Goal: Task Accomplishment & Management: Manage account settings

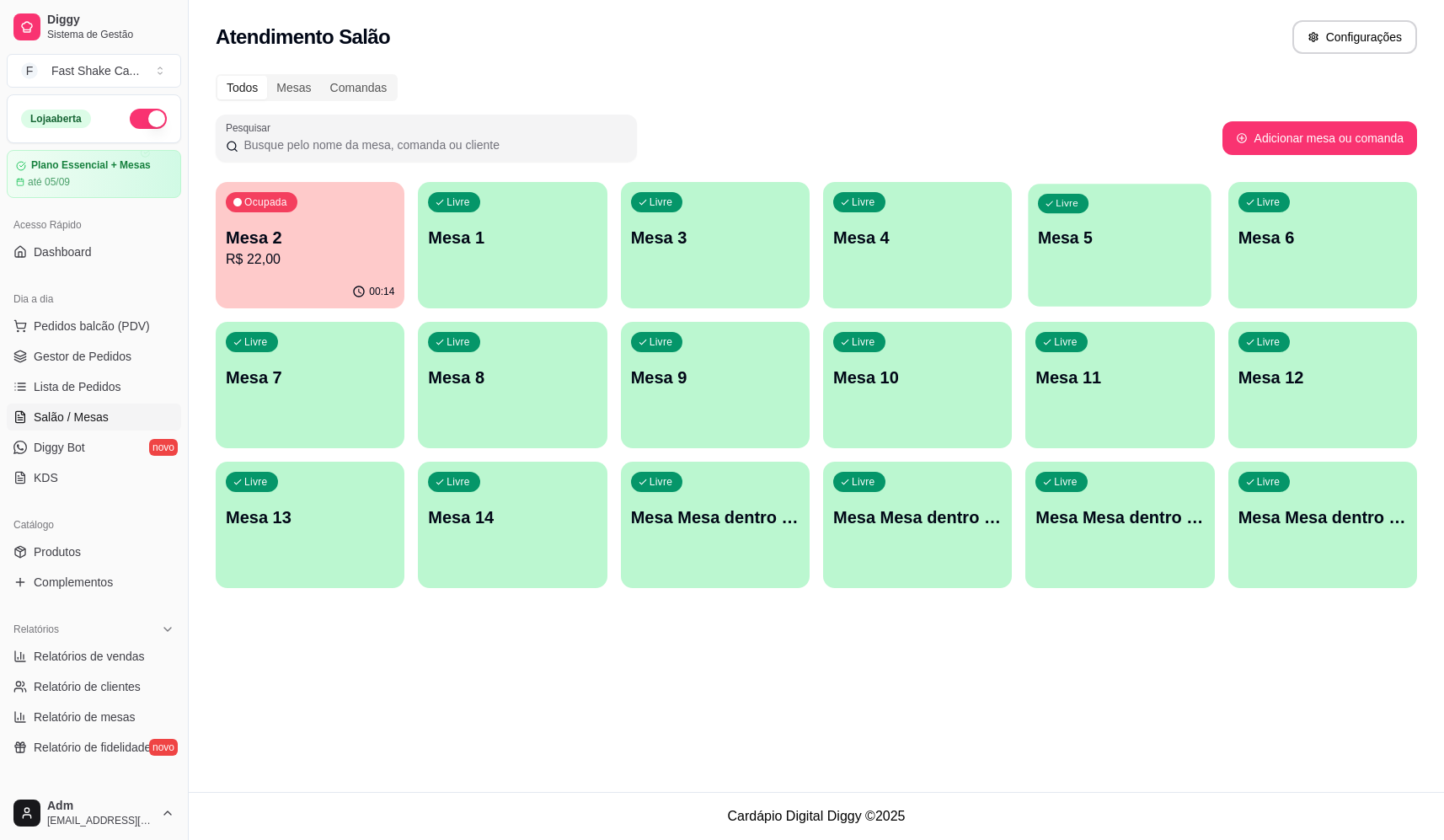
click at [1144, 217] on div "Livre Mesa 5" at bounding box center [1120, 235] width 184 height 102
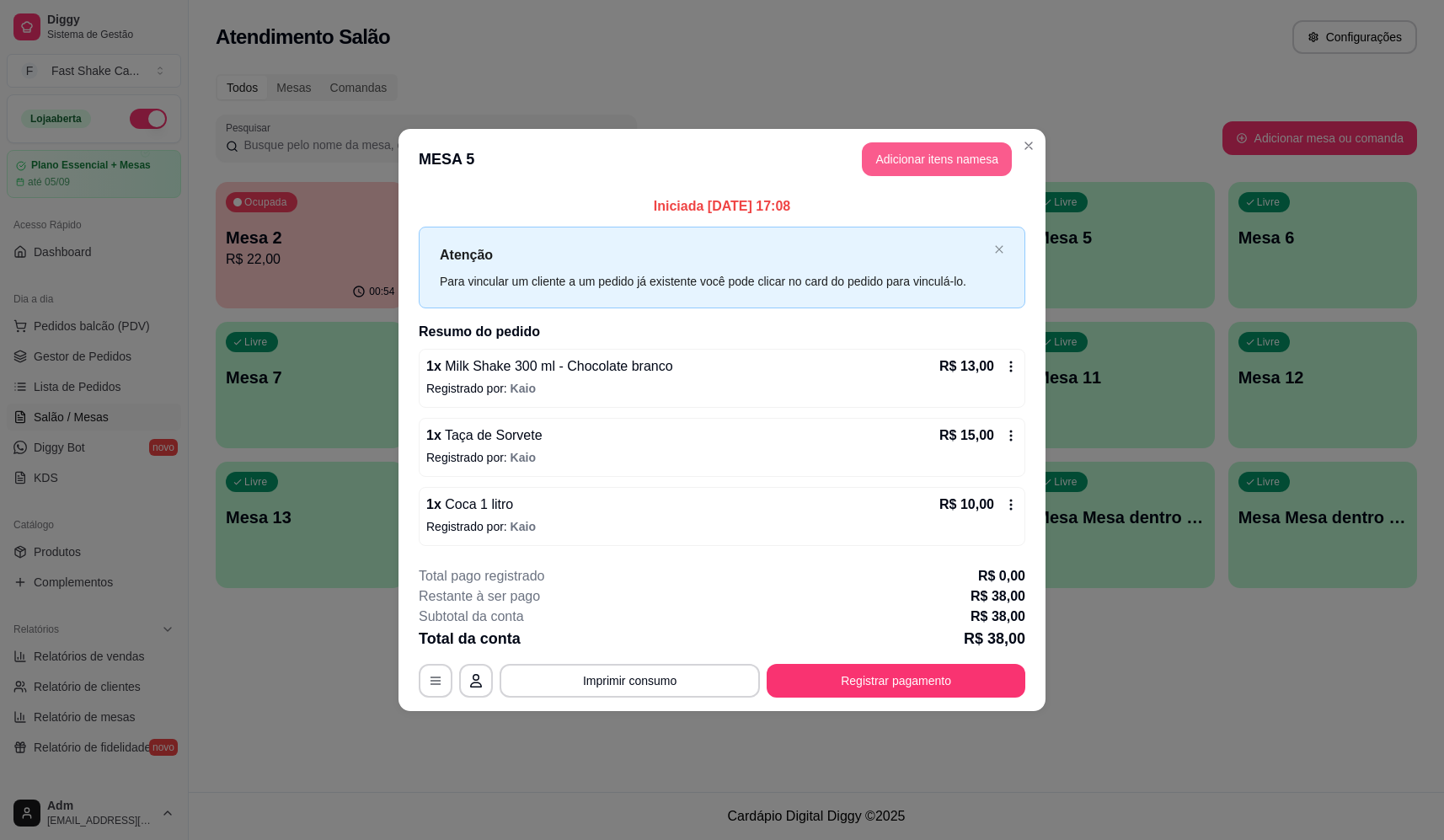
click at [921, 168] on button "Adicionar itens na mesa" at bounding box center [937, 159] width 150 height 34
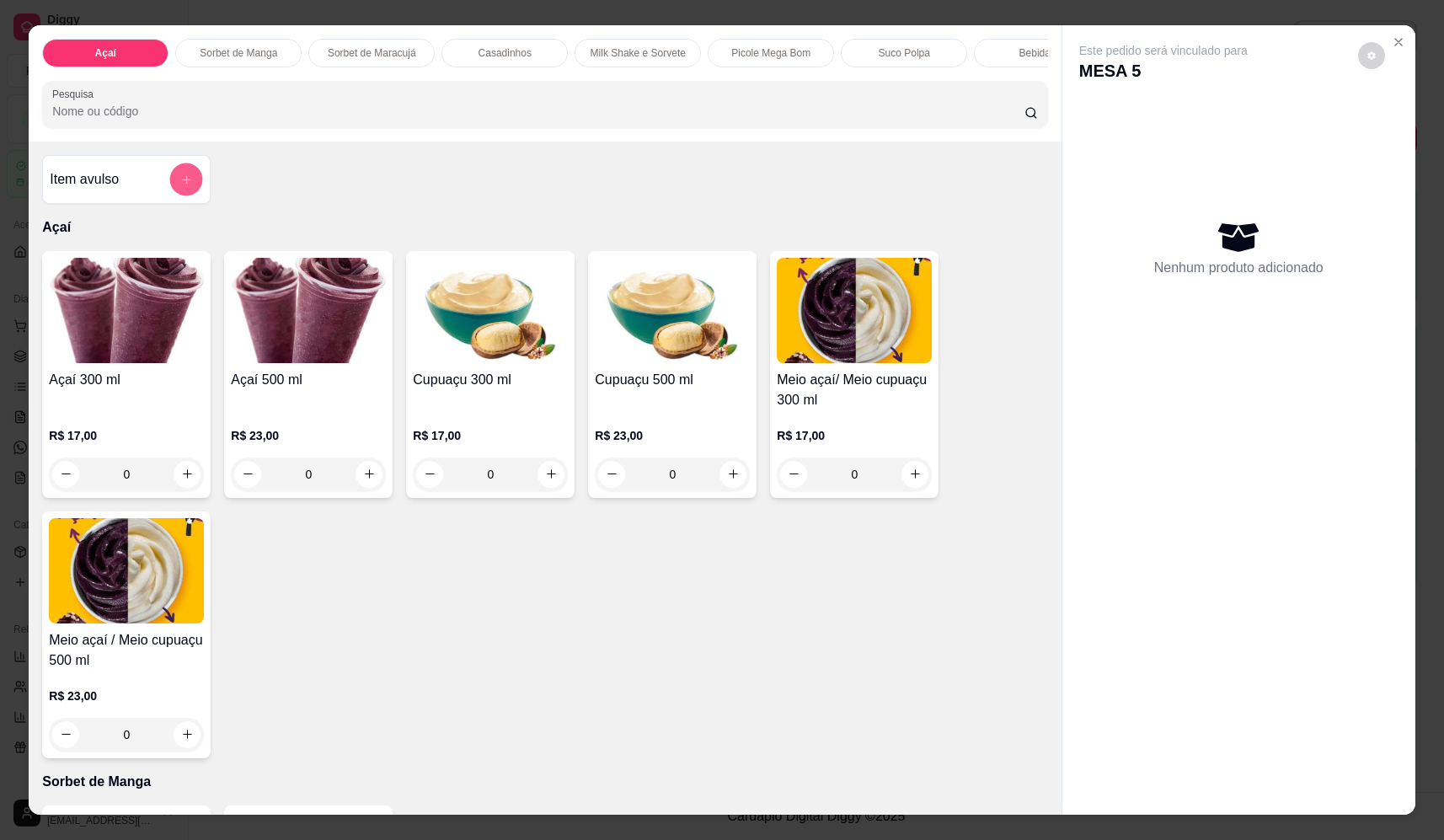
click at [180, 186] on icon "add-separate-item" at bounding box center [187, 180] width 13 height 13
click at [600, 353] on input "Nome do produto" at bounding box center [722, 361] width 317 height 16
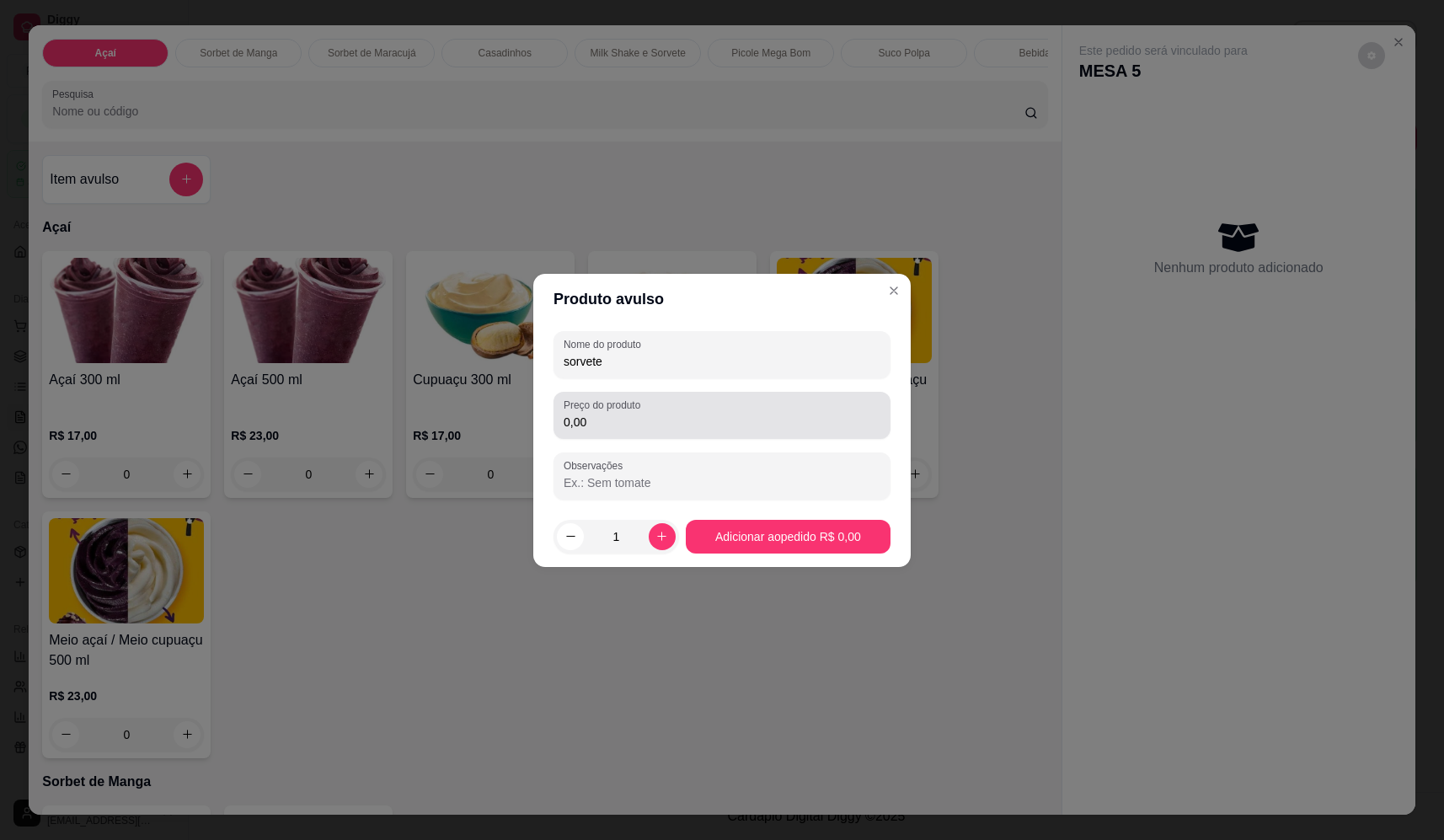
type input "sorvete"
click at [650, 415] on input "0,00" at bounding box center [722, 422] width 317 height 16
type input "14,28"
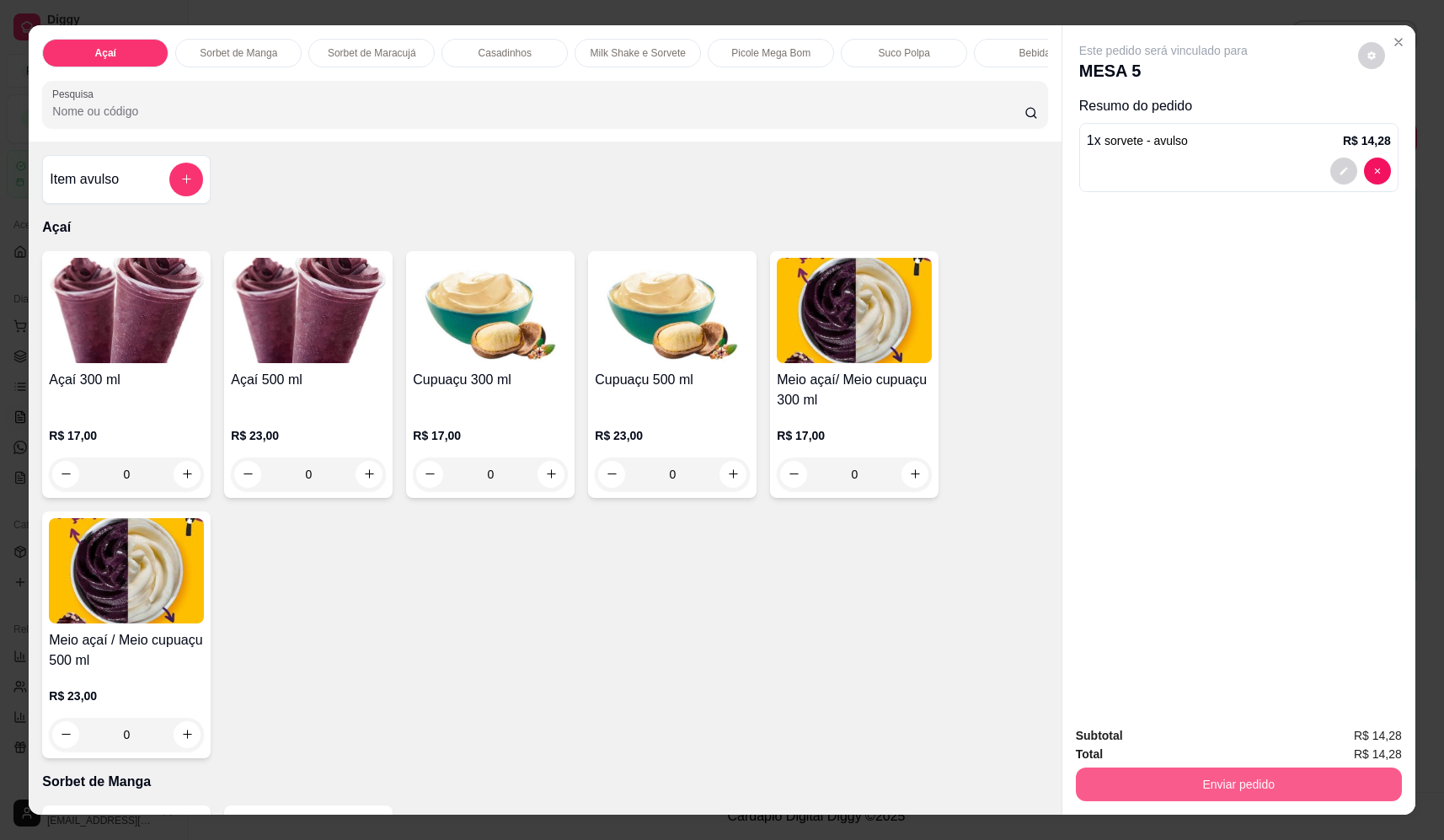
click at [1245, 794] on button "Enviar pedido" at bounding box center [1239, 784] width 326 height 34
click at [1202, 748] on button "Não registrar e enviar pedido" at bounding box center [1183, 743] width 176 height 32
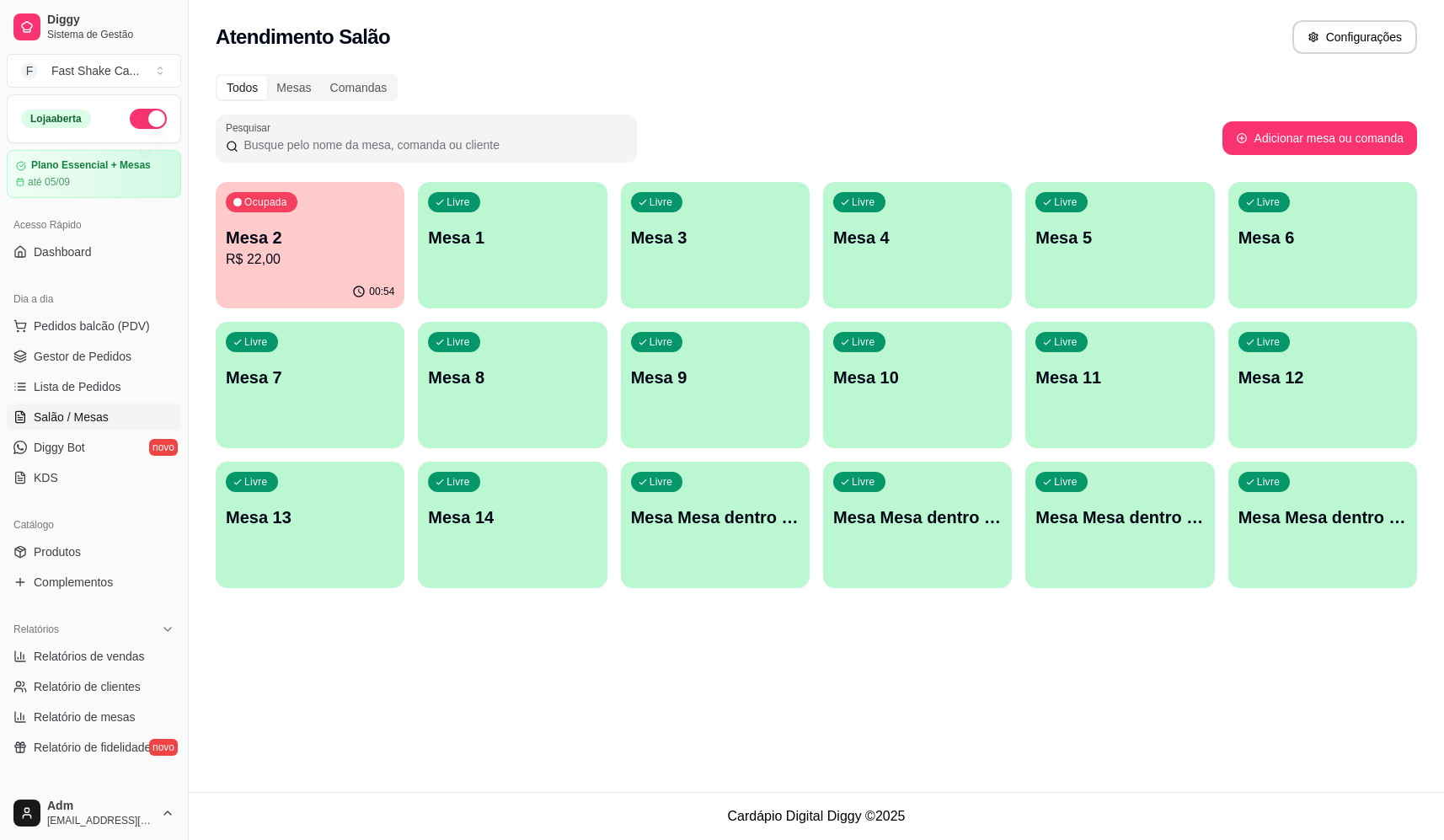
click at [371, 254] on p "R$ 22,00" at bounding box center [310, 260] width 168 height 20
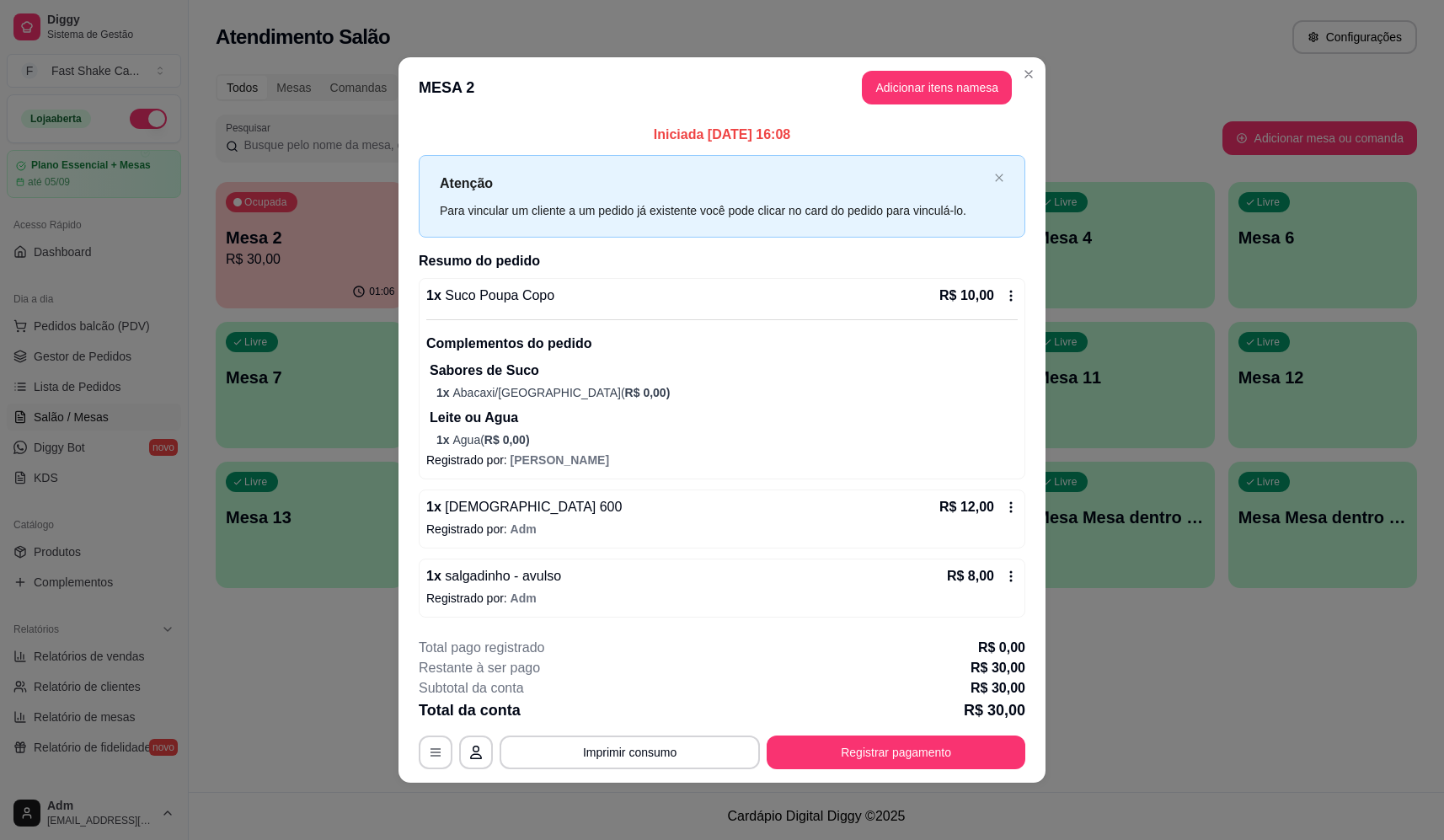
click at [648, 728] on div "**********" at bounding box center [722, 704] width 607 height 132
click at [652, 748] on button "Imprimir consumo" at bounding box center [630, 752] width 261 height 34
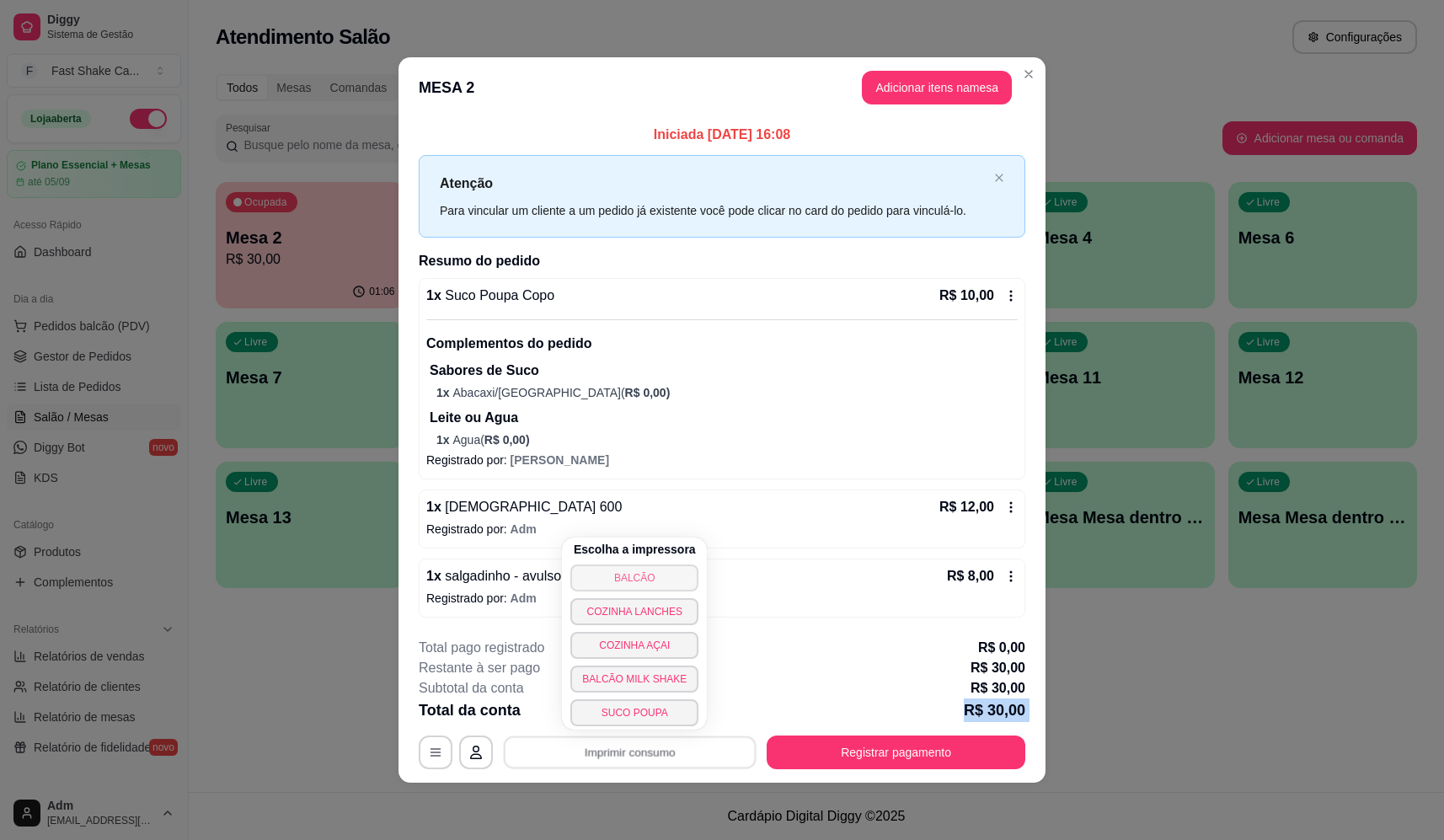
click at [663, 570] on button "BALCÃO" at bounding box center [634, 577] width 128 height 27
click at [668, 578] on button "BALCÃO" at bounding box center [634, 577] width 128 height 27
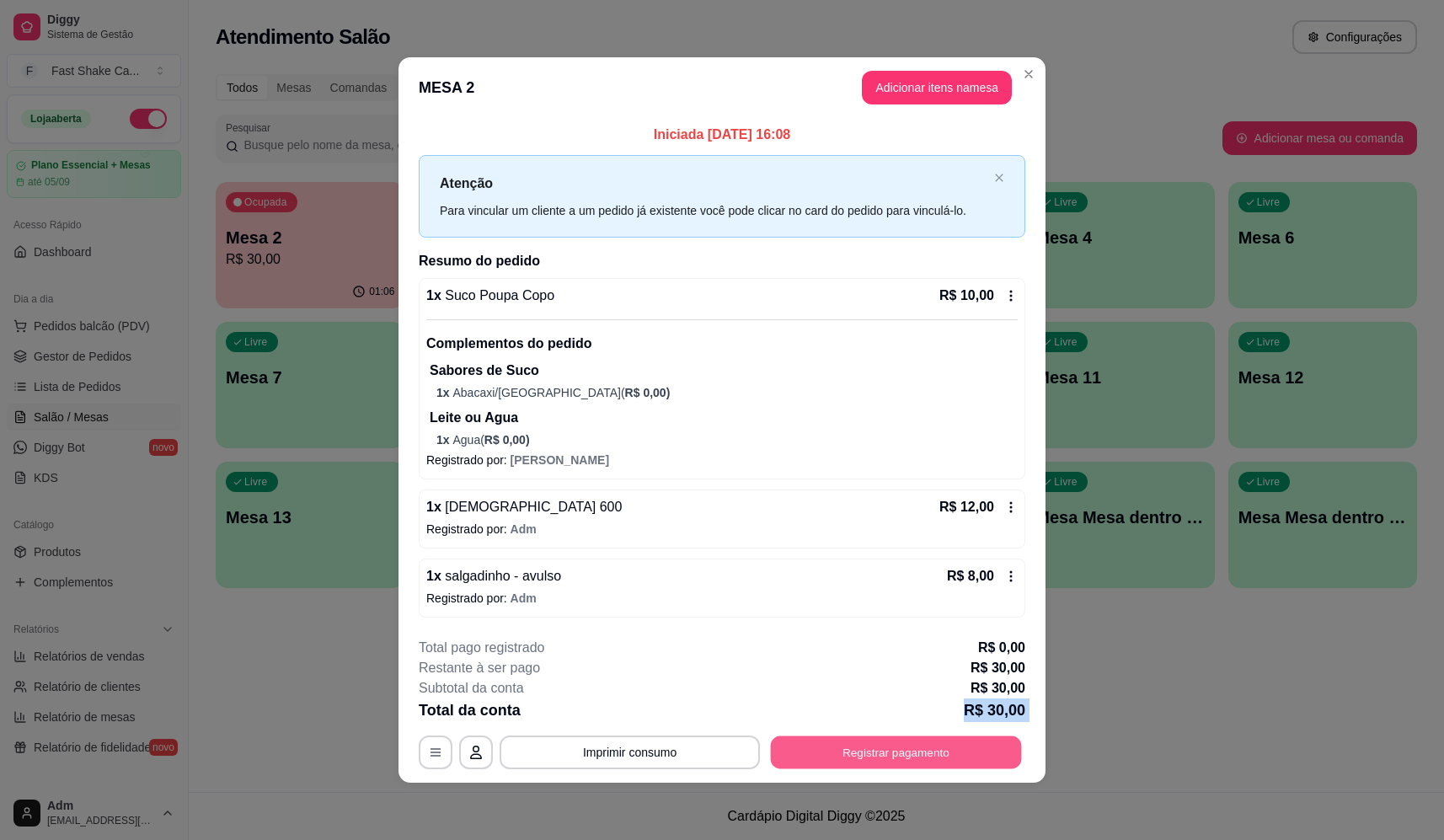
click at [810, 756] on button "Registrar pagamento" at bounding box center [897, 752] width 251 height 33
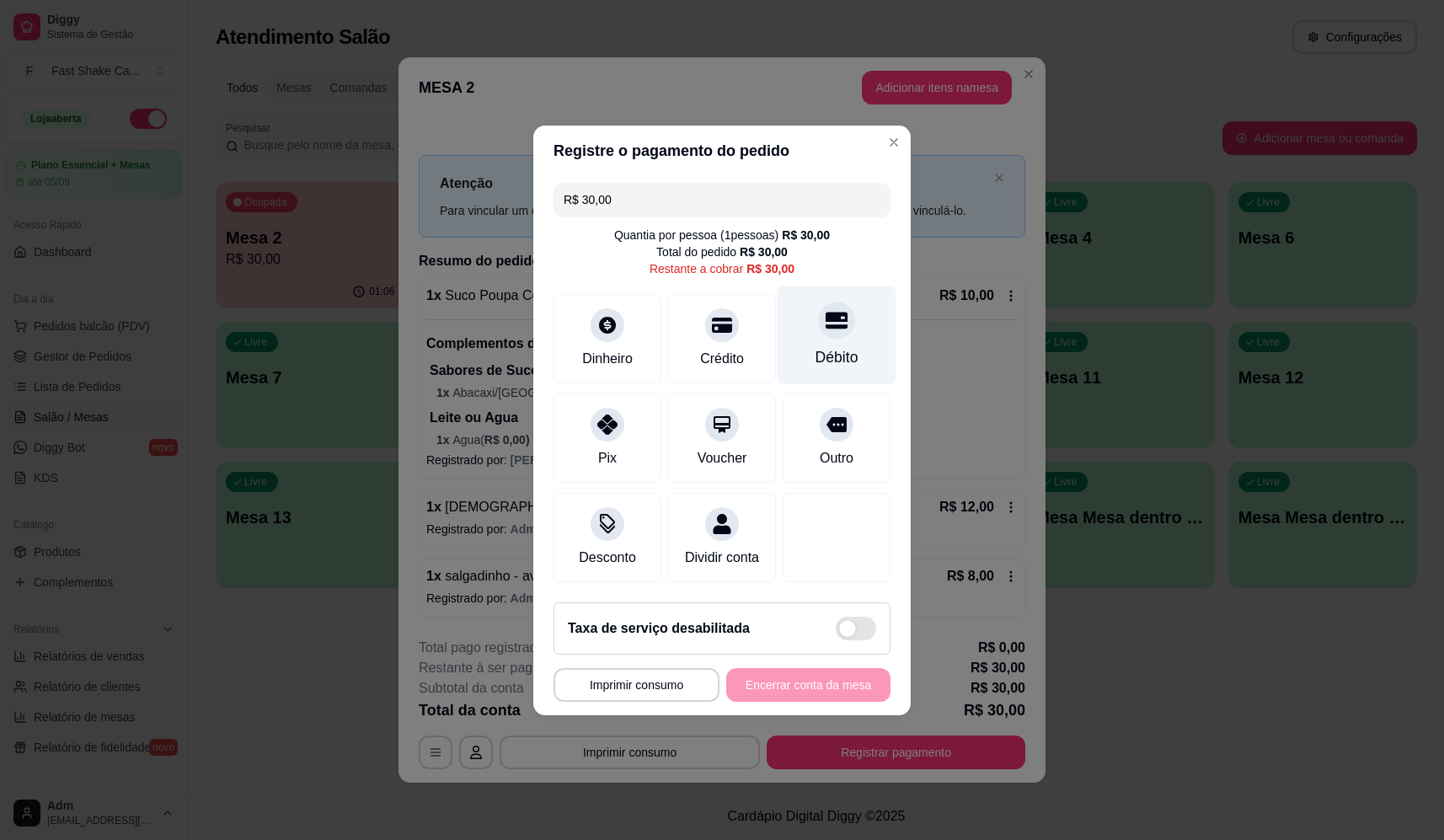
click at [830, 346] on div "Débito" at bounding box center [836, 357] width 43 height 22
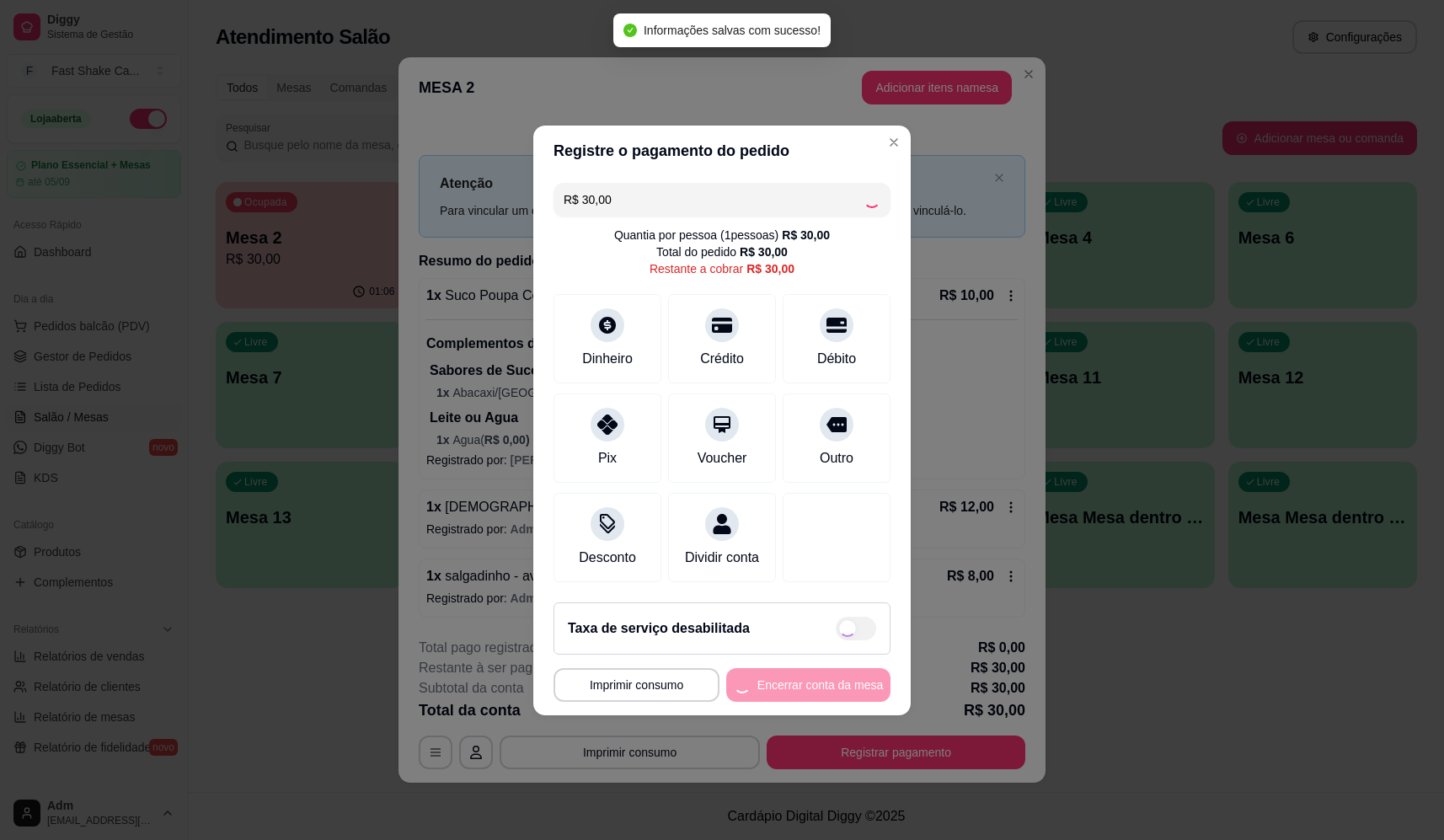
type input "R$ 0,00"
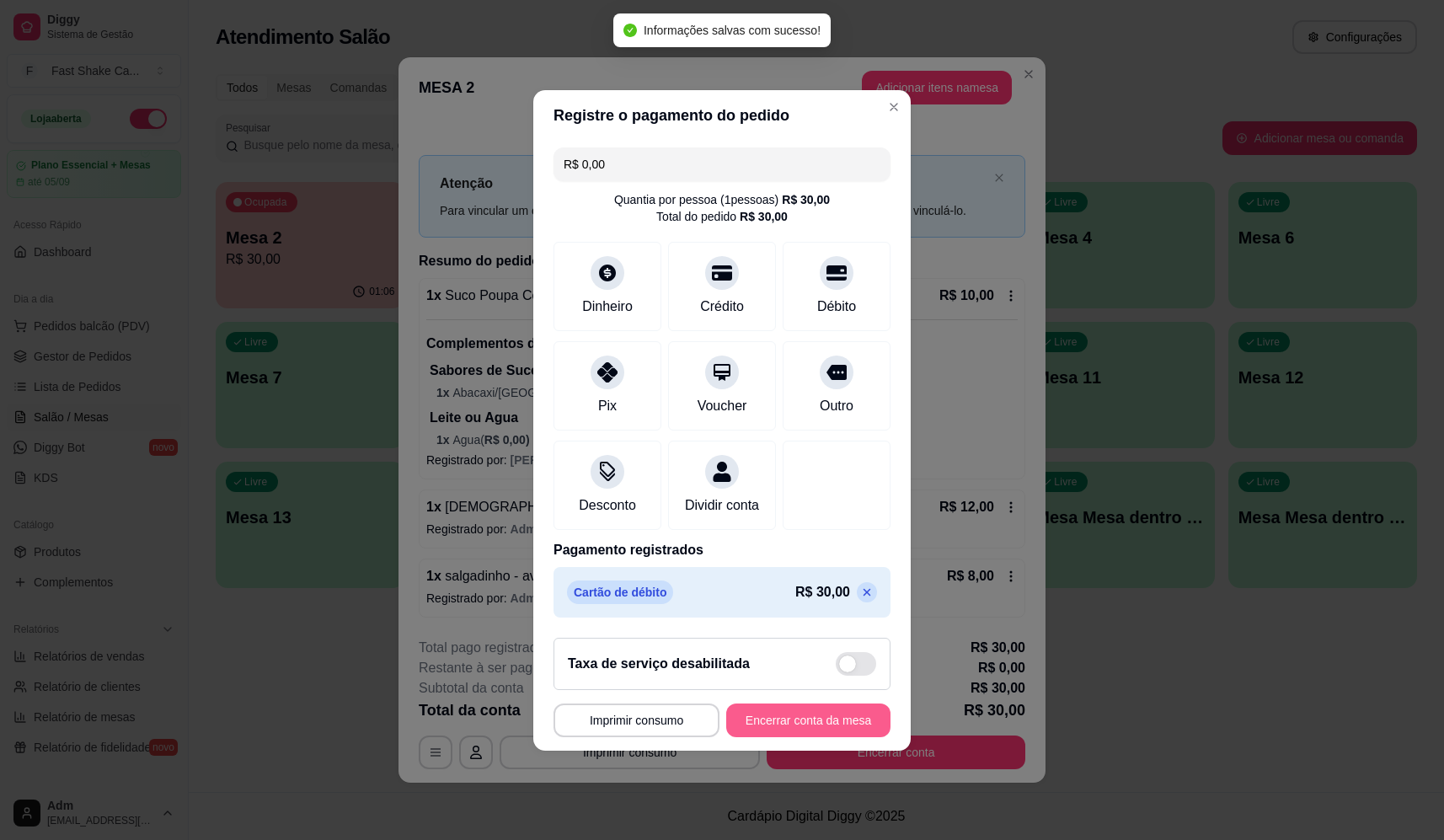
click at [794, 730] on button "Encerrar conta da mesa" at bounding box center [809, 720] width 165 height 34
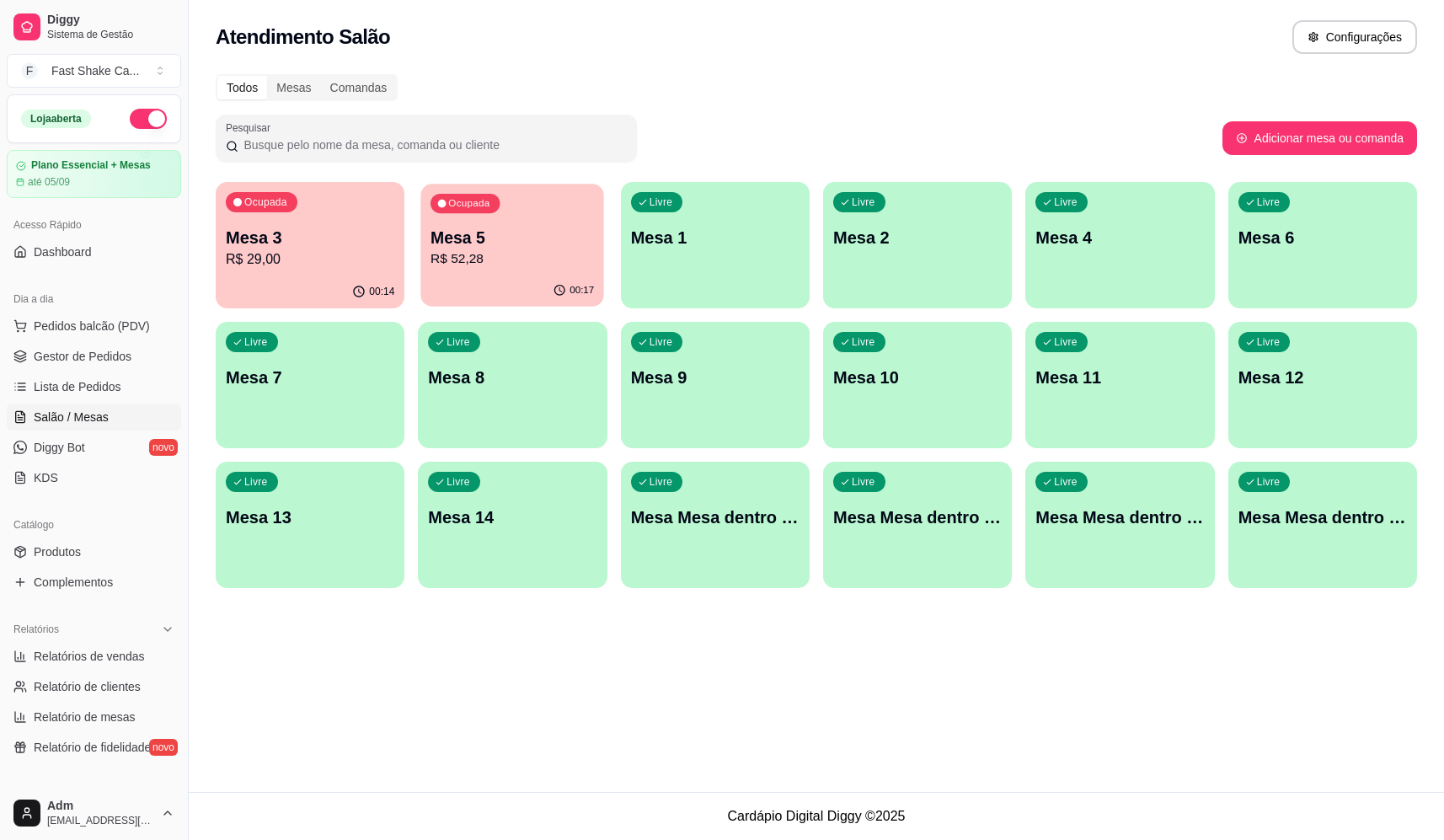
click at [477, 272] on div "Ocupada Mesa 5 R$ 52,28" at bounding box center [512, 229] width 184 height 91
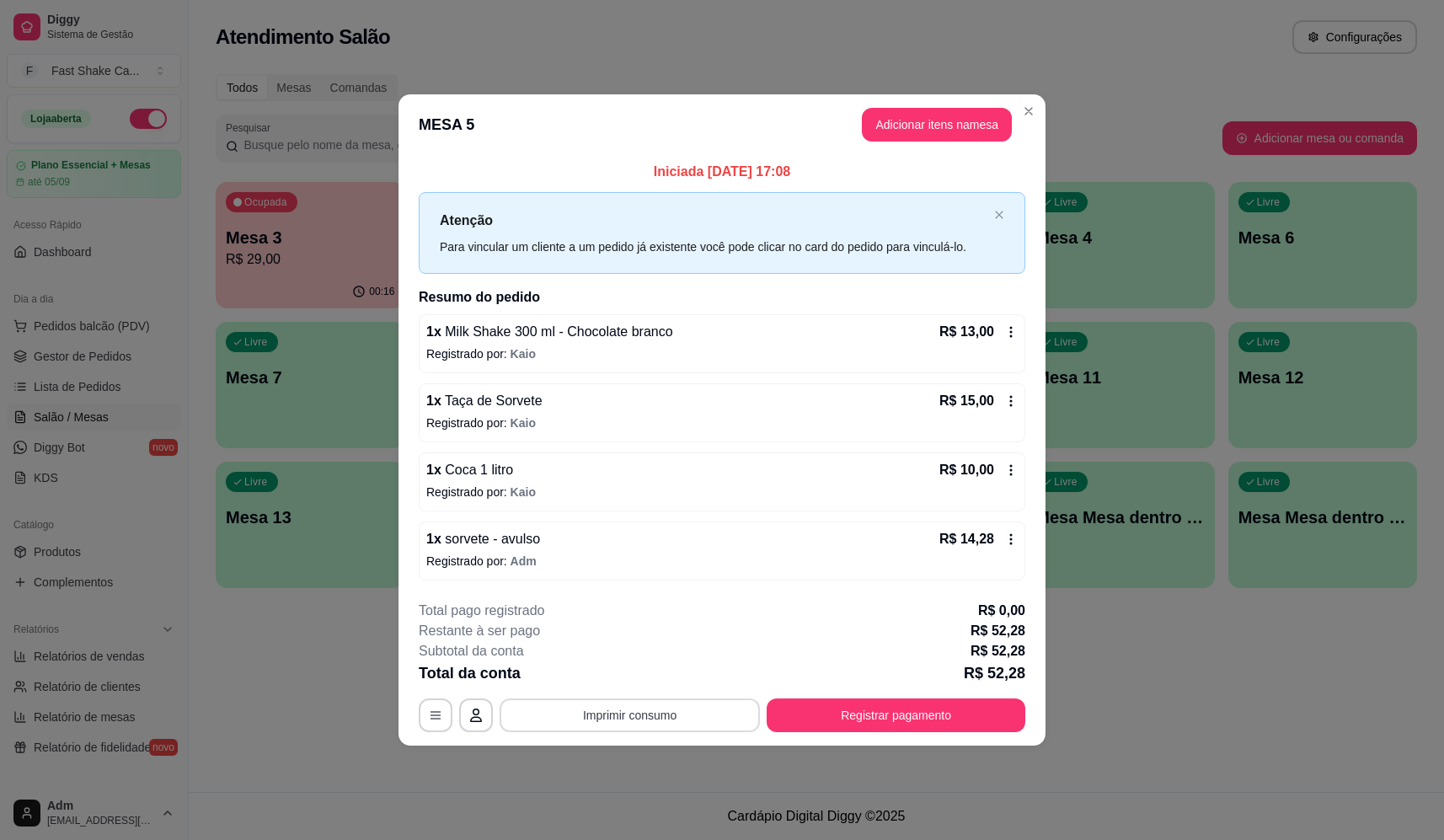
click at [609, 726] on button "Imprimir consumo" at bounding box center [630, 715] width 261 height 34
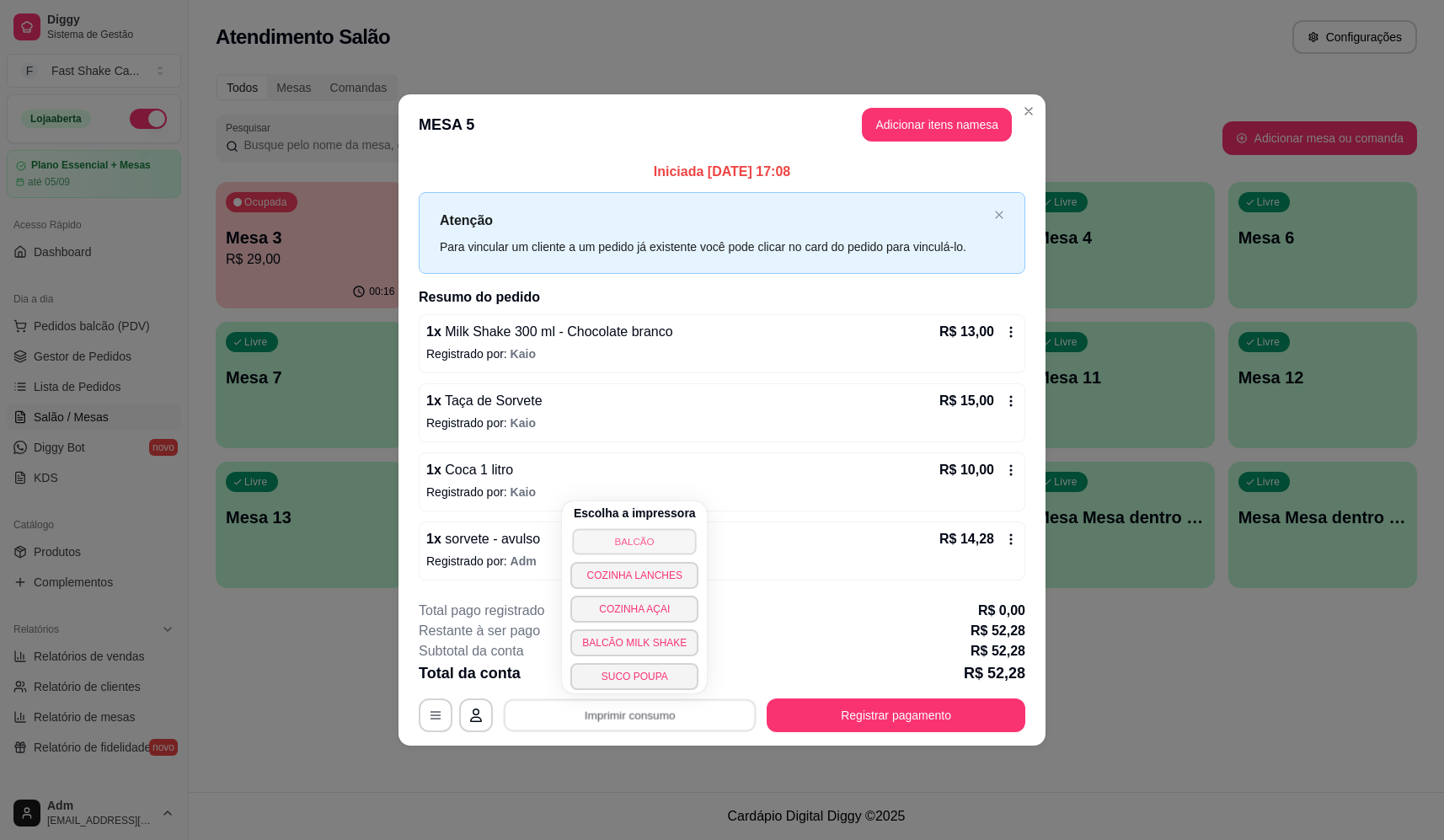
click at [650, 536] on button "BALCÃO" at bounding box center [634, 541] width 124 height 27
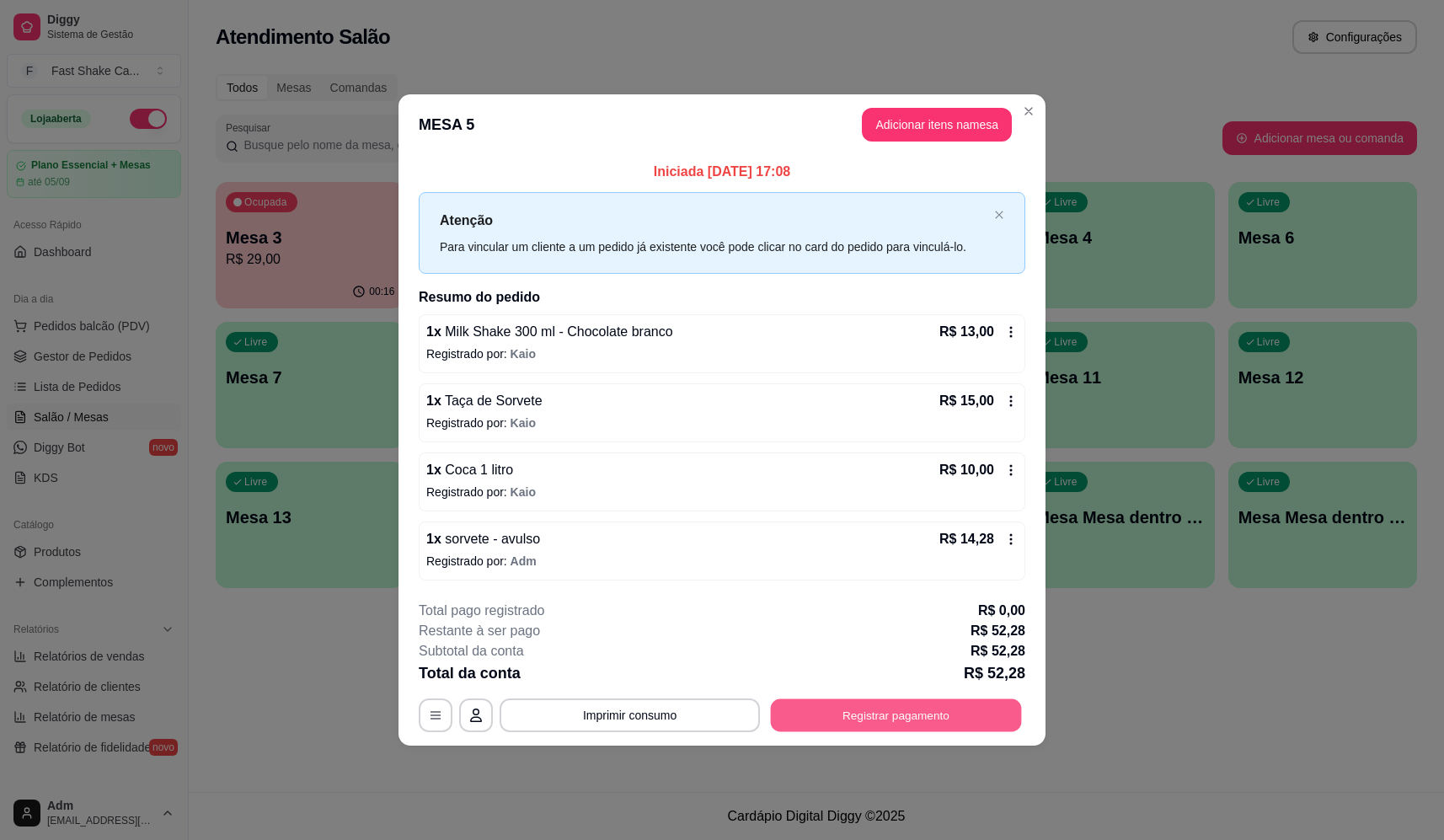
click at [958, 719] on button "Registrar pagamento" at bounding box center [897, 716] width 251 height 33
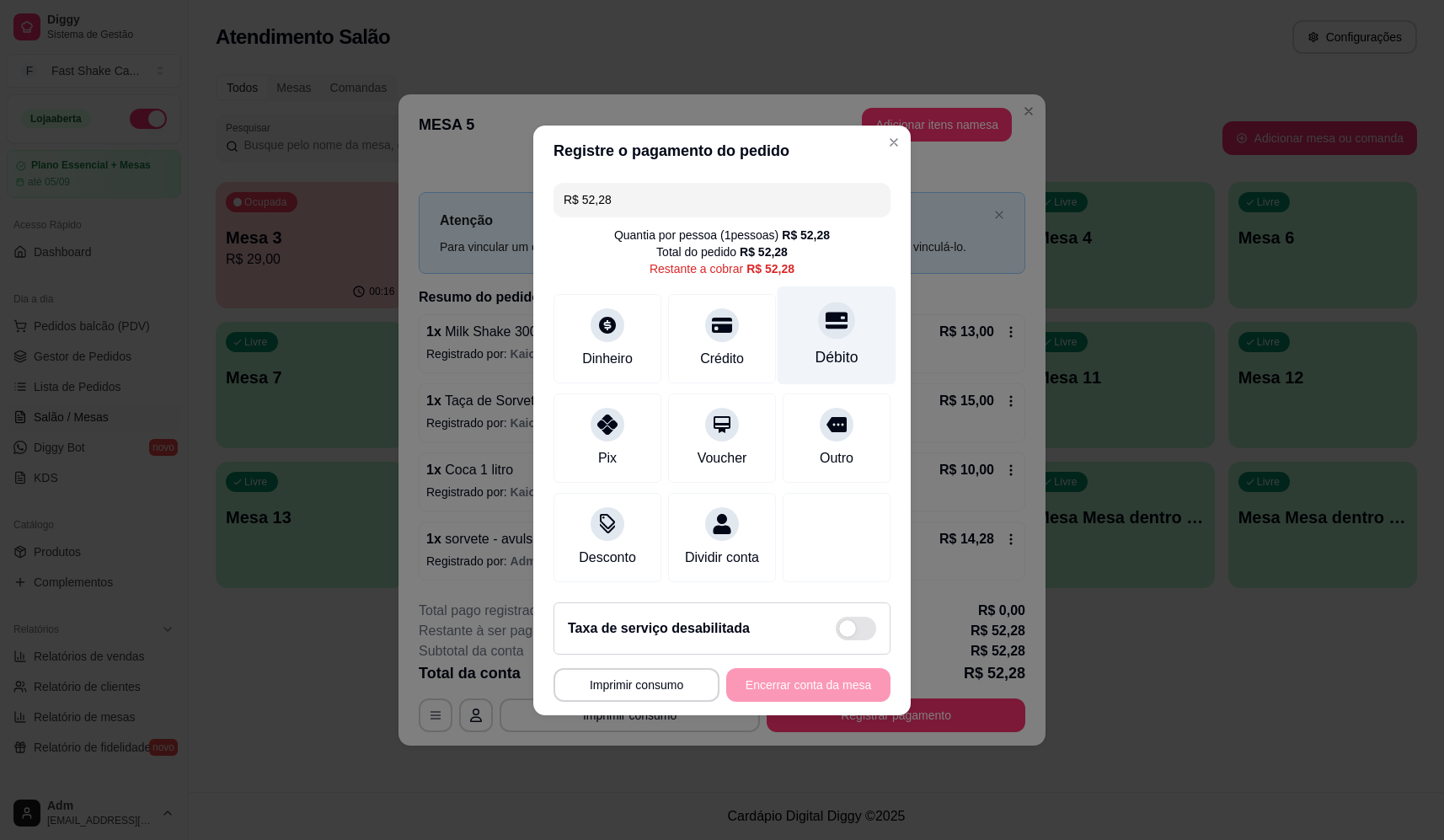
click at [804, 328] on div "Débito" at bounding box center [837, 335] width 119 height 99
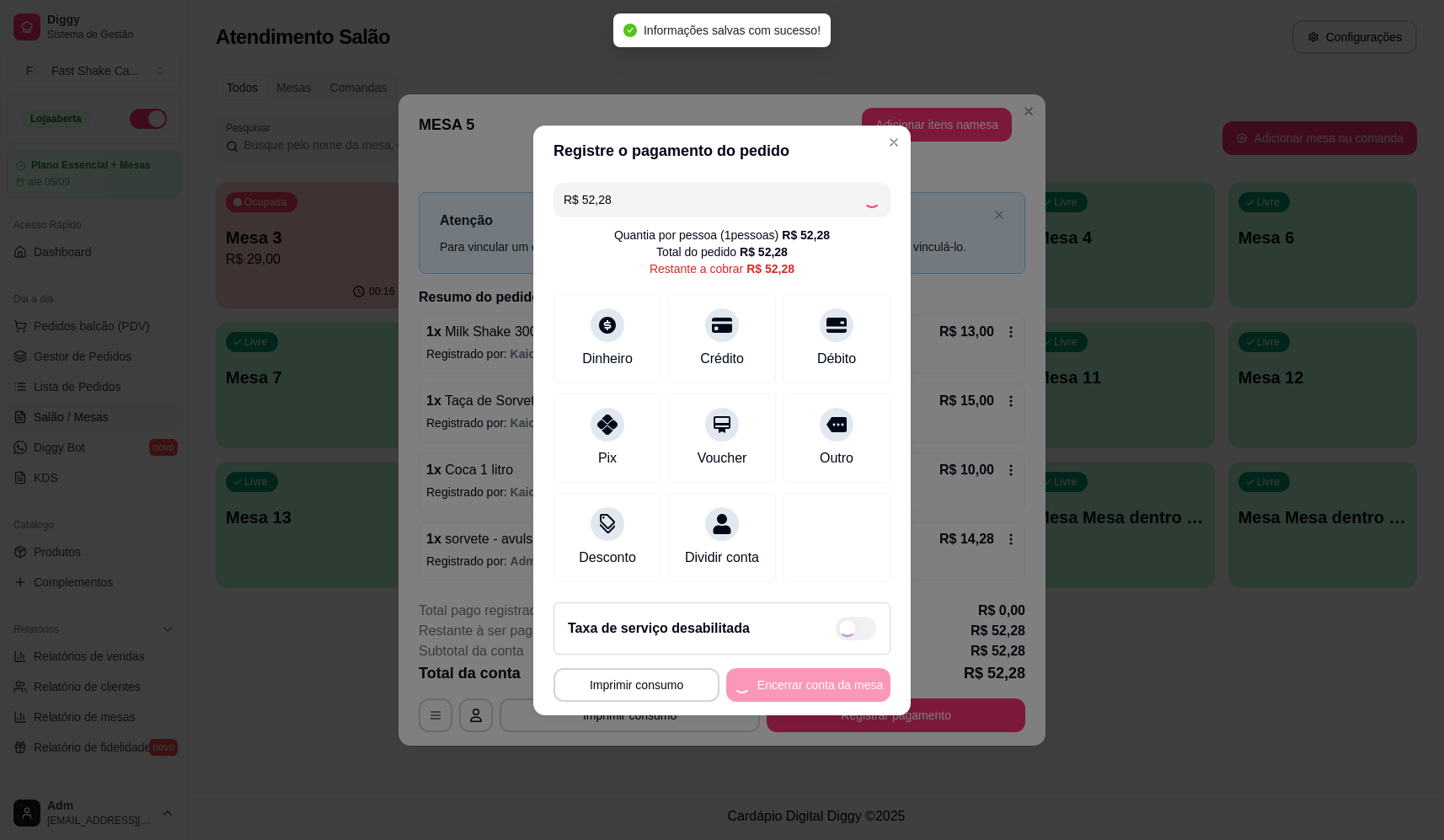
type input "R$ 0,00"
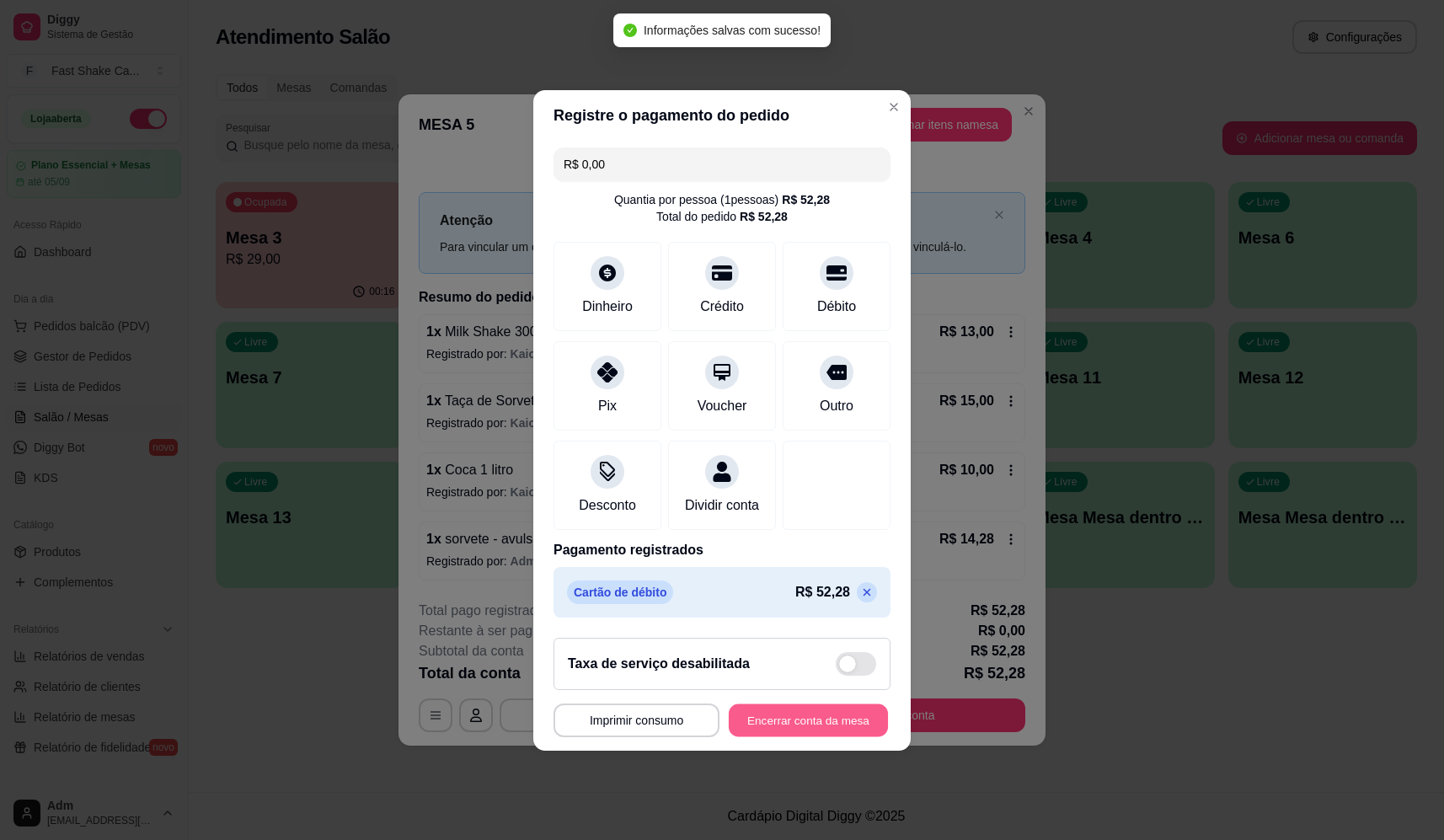
click at [782, 734] on button "Encerrar conta da mesa" at bounding box center [809, 720] width 159 height 33
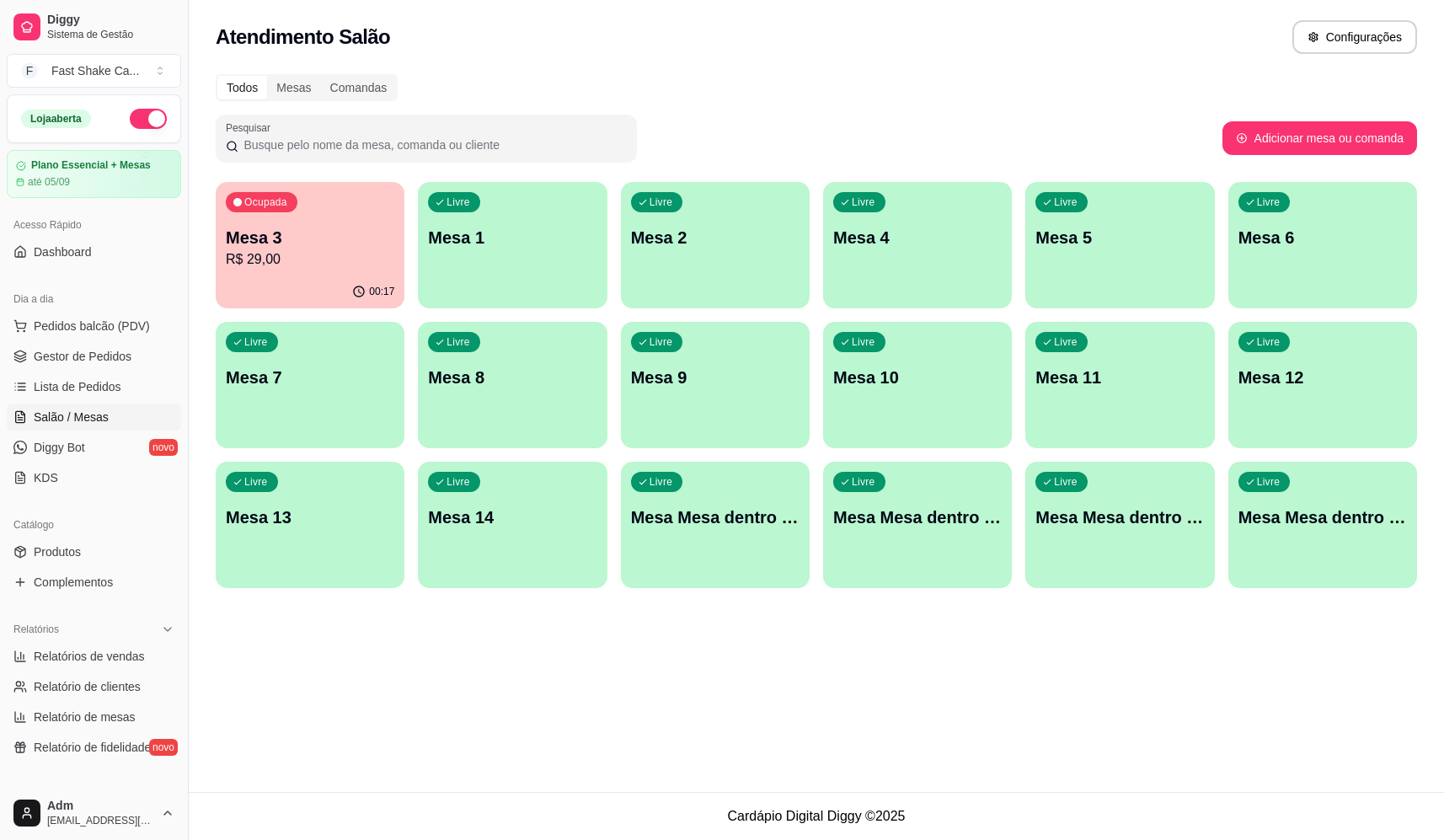
click at [319, 250] on p "R$ 29,00" at bounding box center [310, 260] width 168 height 20
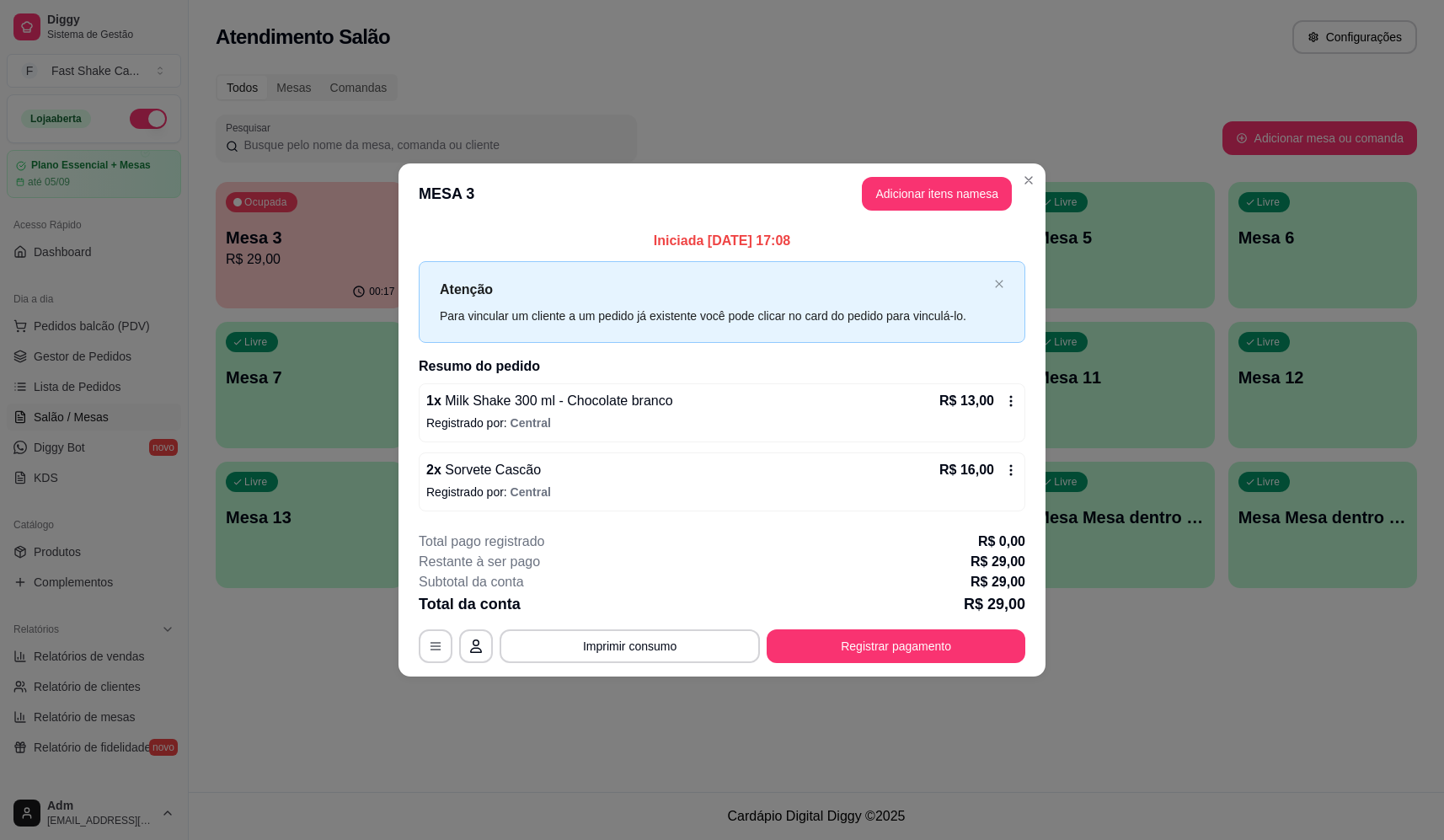
click at [648, 415] on p "Registrado por: Central" at bounding box center [722, 423] width 591 height 16
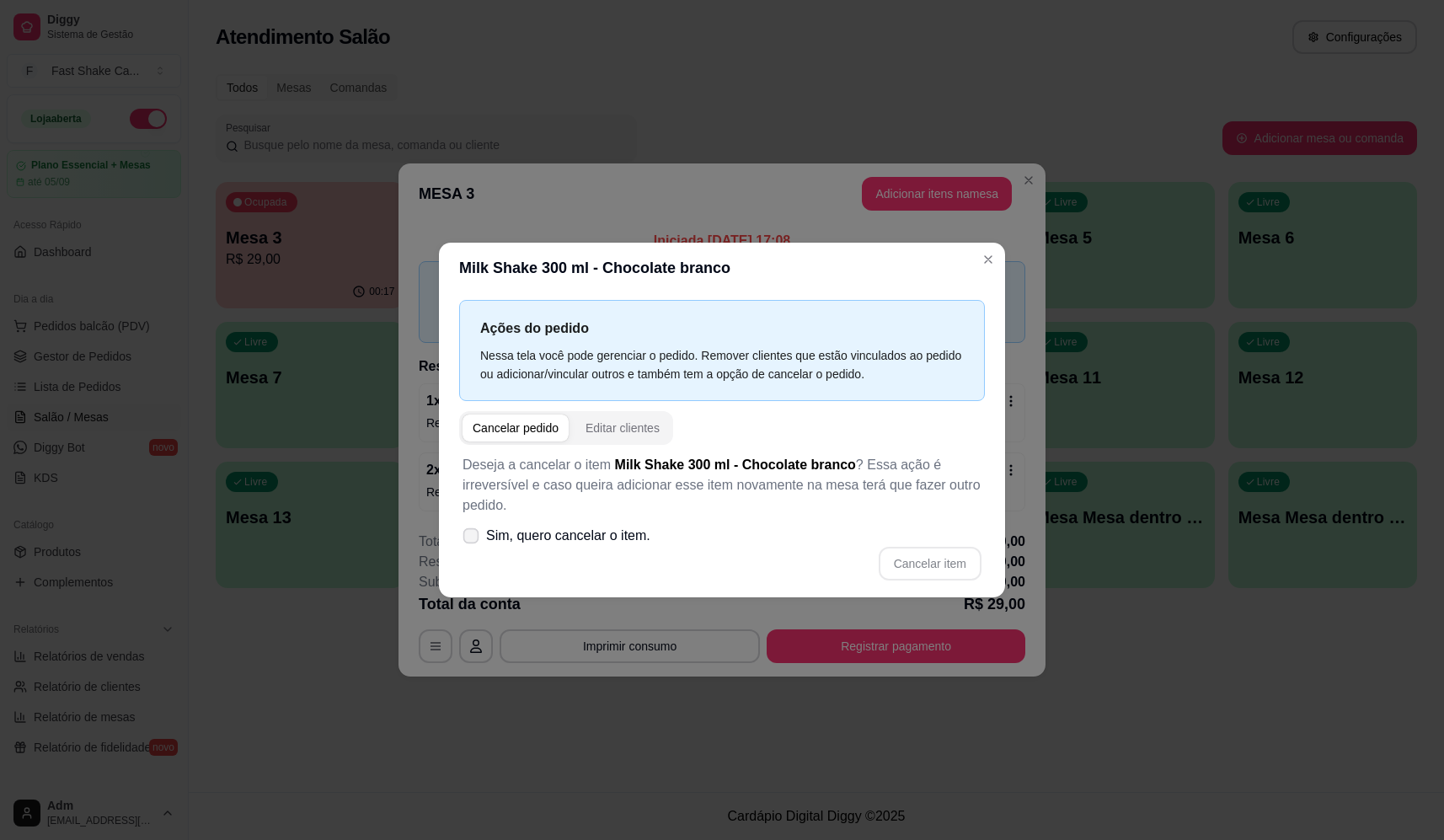
click at [620, 532] on span "Sim, quero cancelar o item." at bounding box center [568, 536] width 165 height 20
click at [473, 538] on input "Sim, quero cancelar o item." at bounding box center [468, 544] width 11 height 11
checkbox input "true"
click at [954, 558] on button "Cancelar item" at bounding box center [930, 564] width 101 height 33
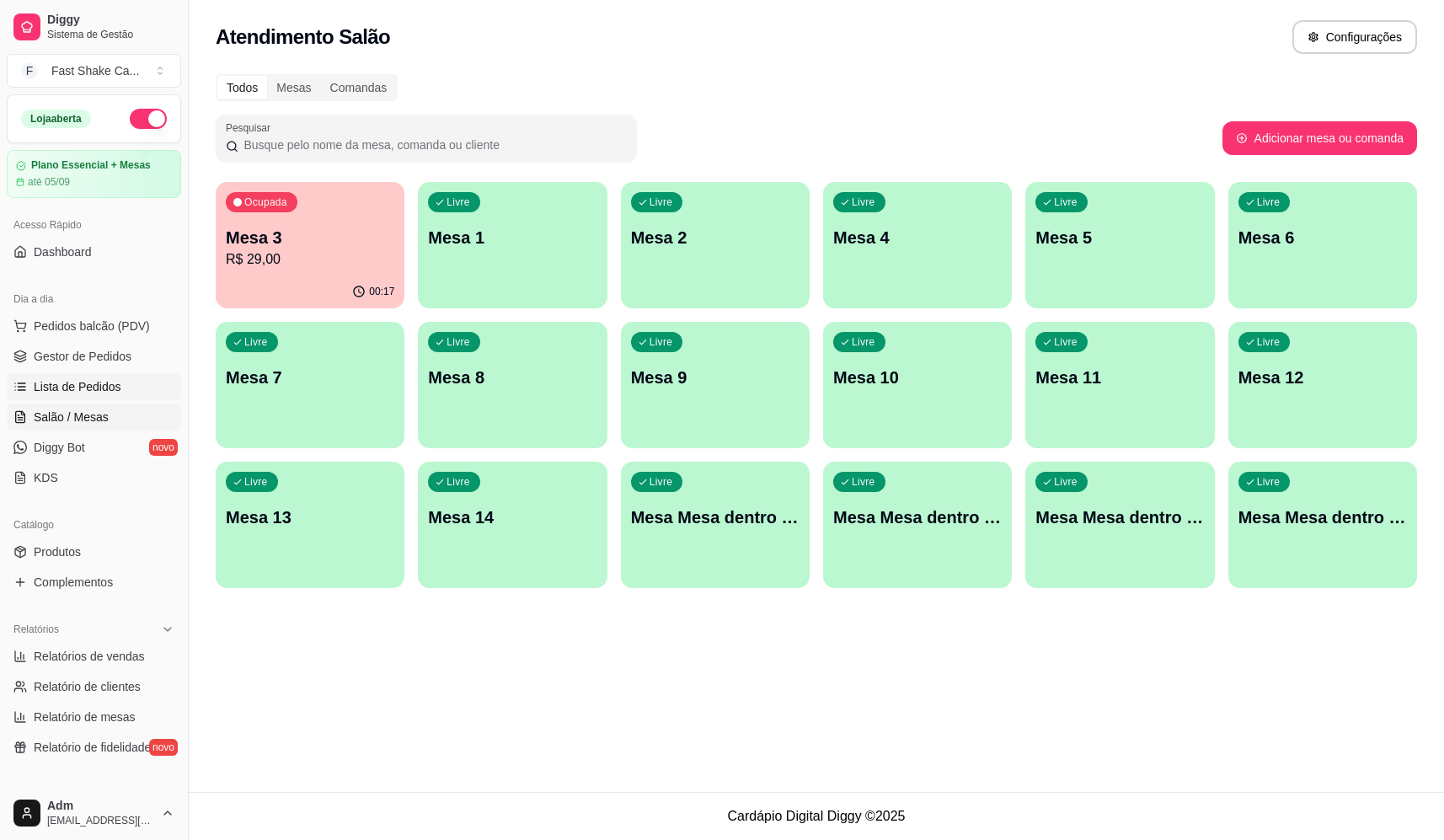
click at [73, 382] on span "Lista de Pedidos" at bounding box center [78, 386] width 88 height 16
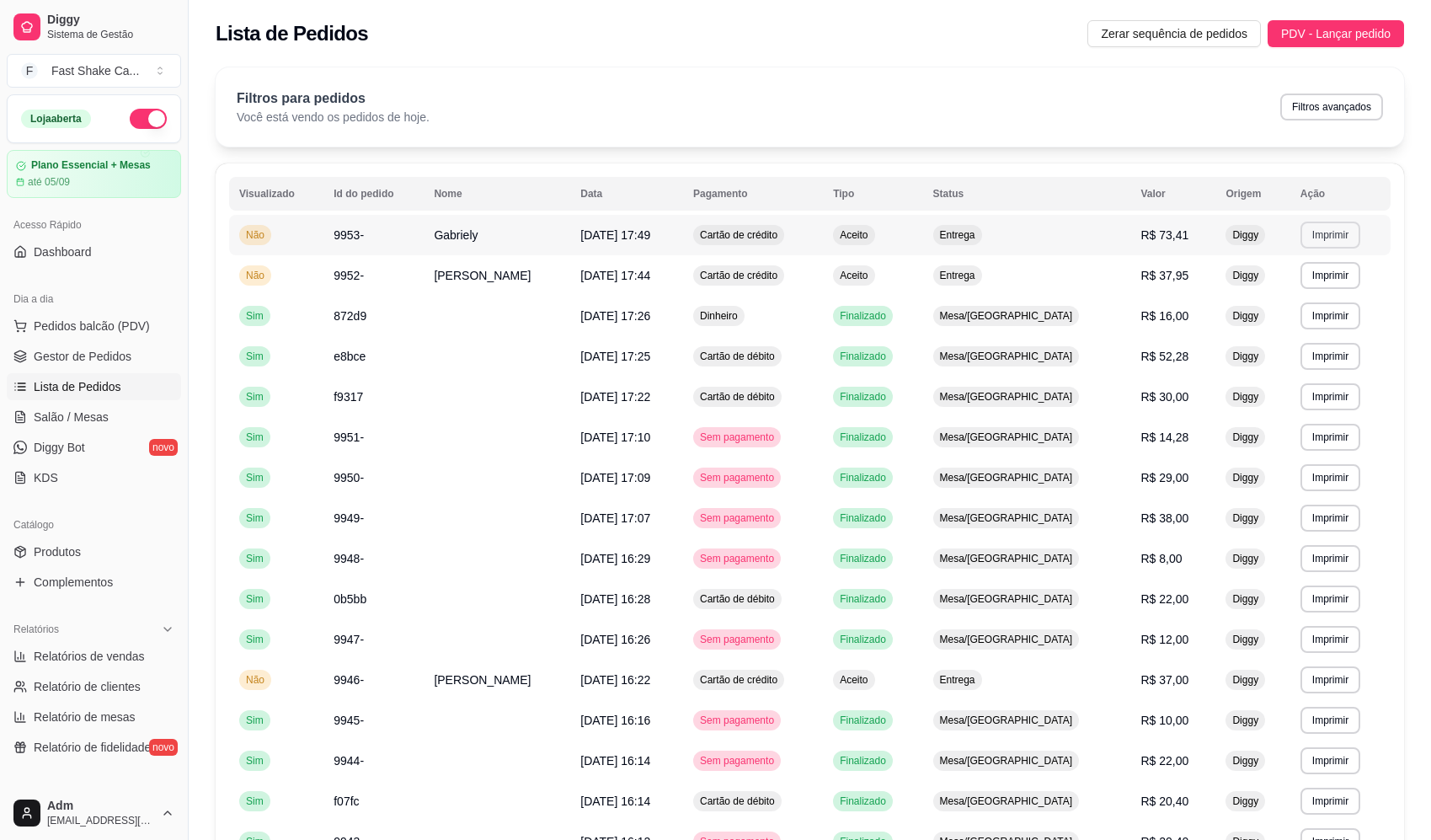
click at [1329, 231] on button "Imprimir" at bounding box center [1330, 234] width 59 height 27
click at [1300, 289] on button "BALCÃO" at bounding box center [1290, 294] width 128 height 27
click at [101, 414] on span "Salão / Mesas" at bounding box center [71, 417] width 75 height 16
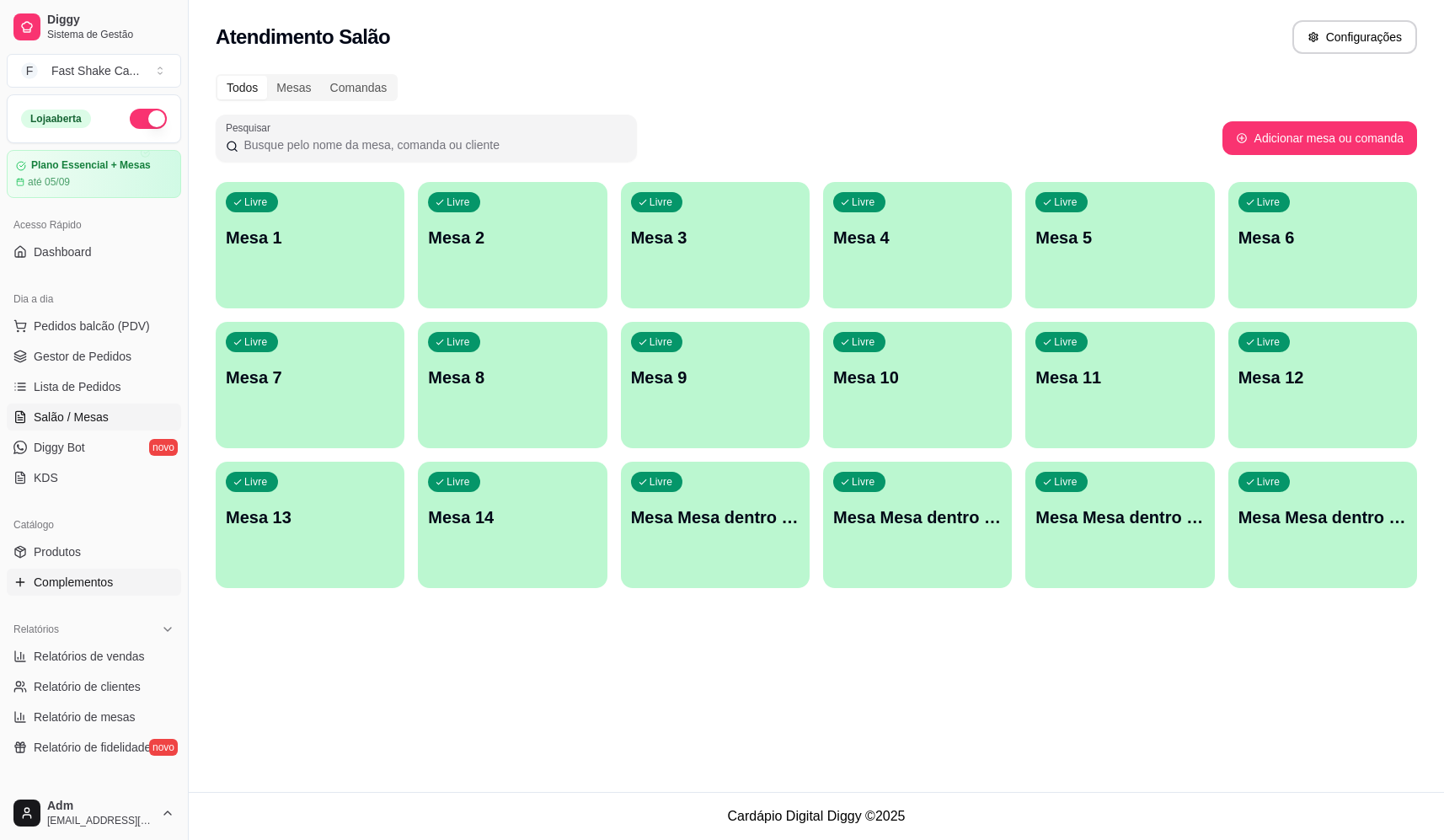
click at [76, 582] on span "Complementos" at bounding box center [73, 582] width 80 height 16
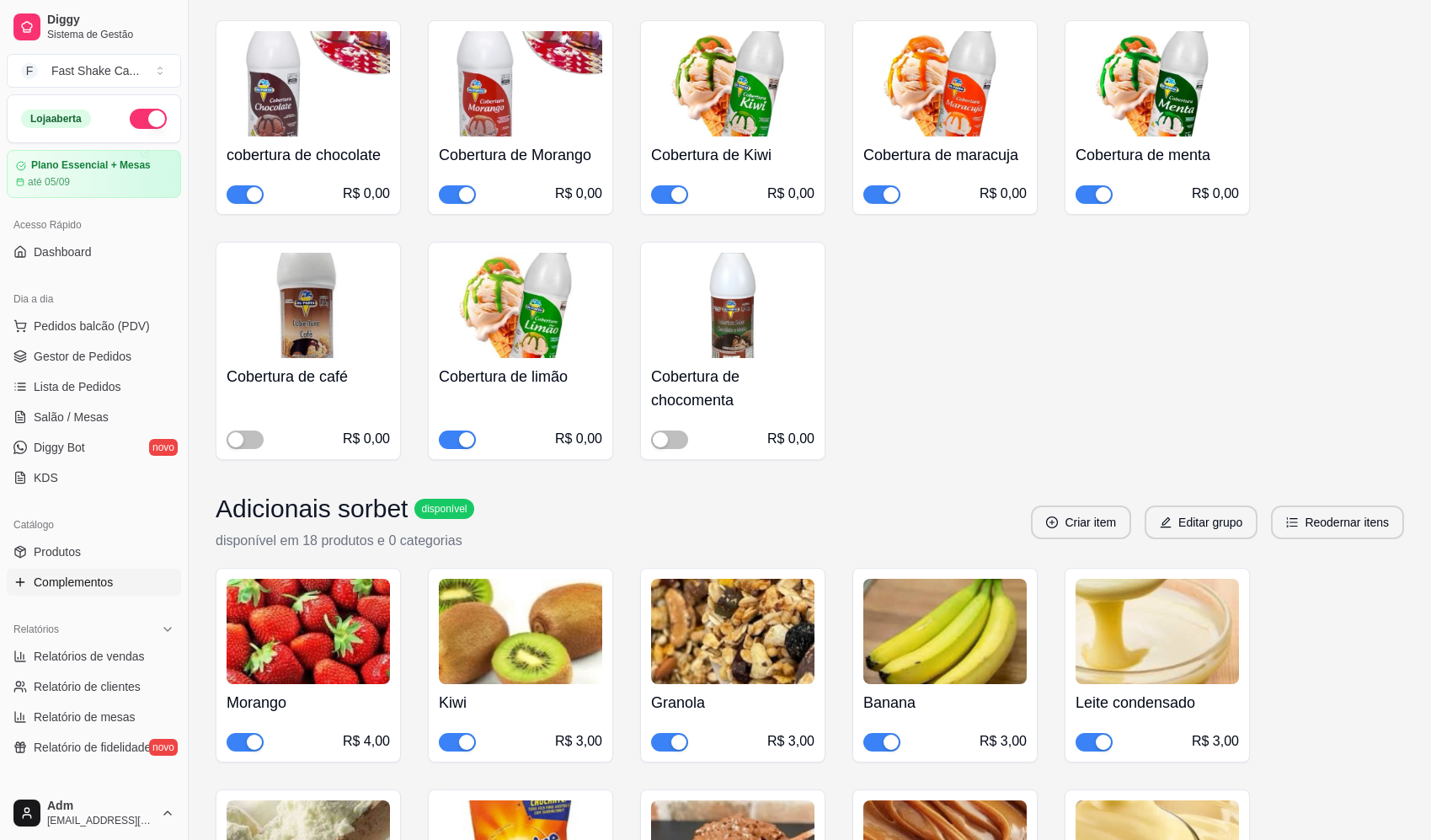
scroll to position [590, 0]
click at [242, 738] on span "button" at bounding box center [245, 741] width 38 height 18
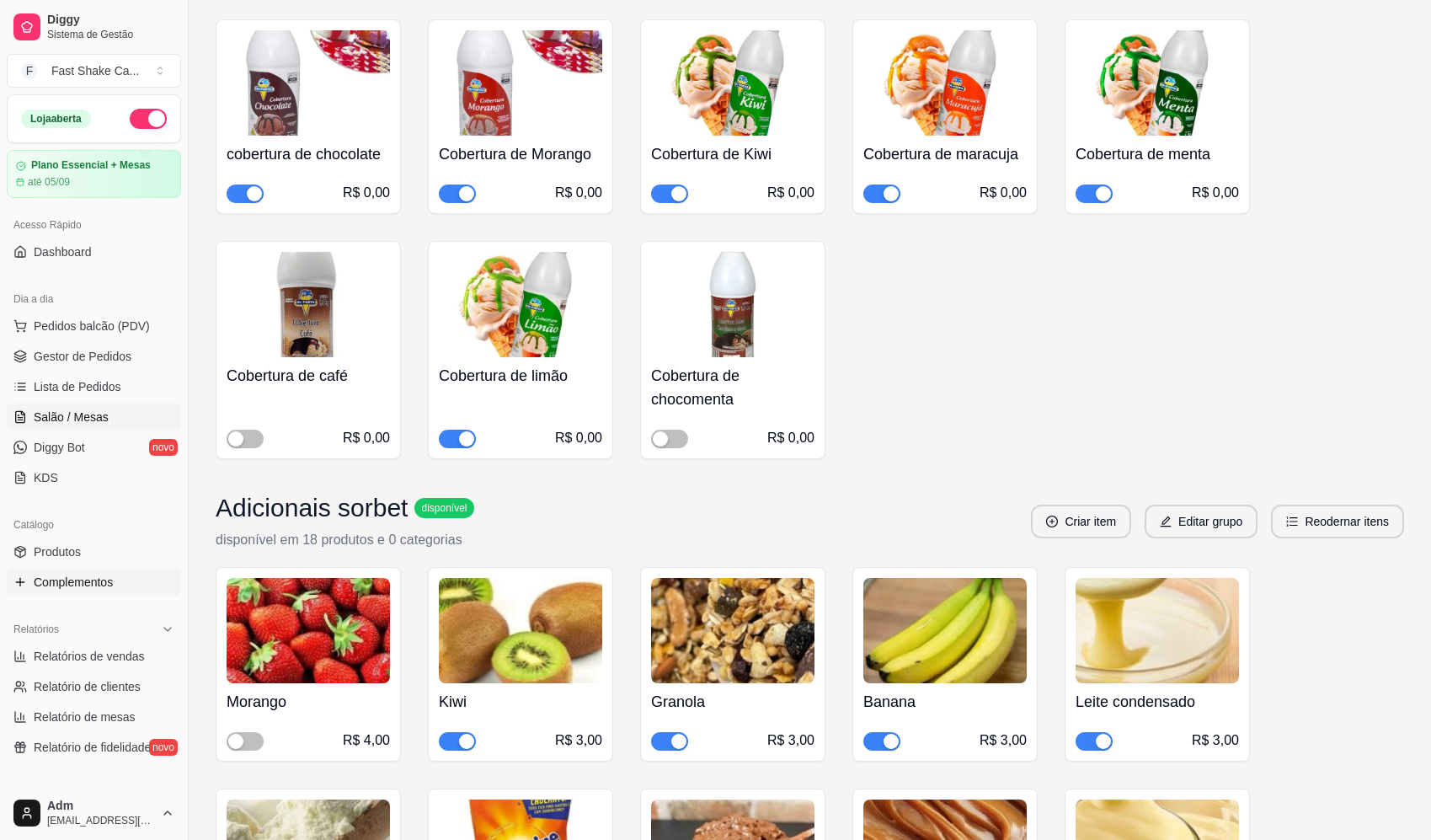
drag, startPoint x: 90, startPoint y: 413, endPoint x: 85, endPoint y: 421, distance: 9.4
click at [86, 420] on span "Salão / Mesas" at bounding box center [71, 417] width 75 height 16
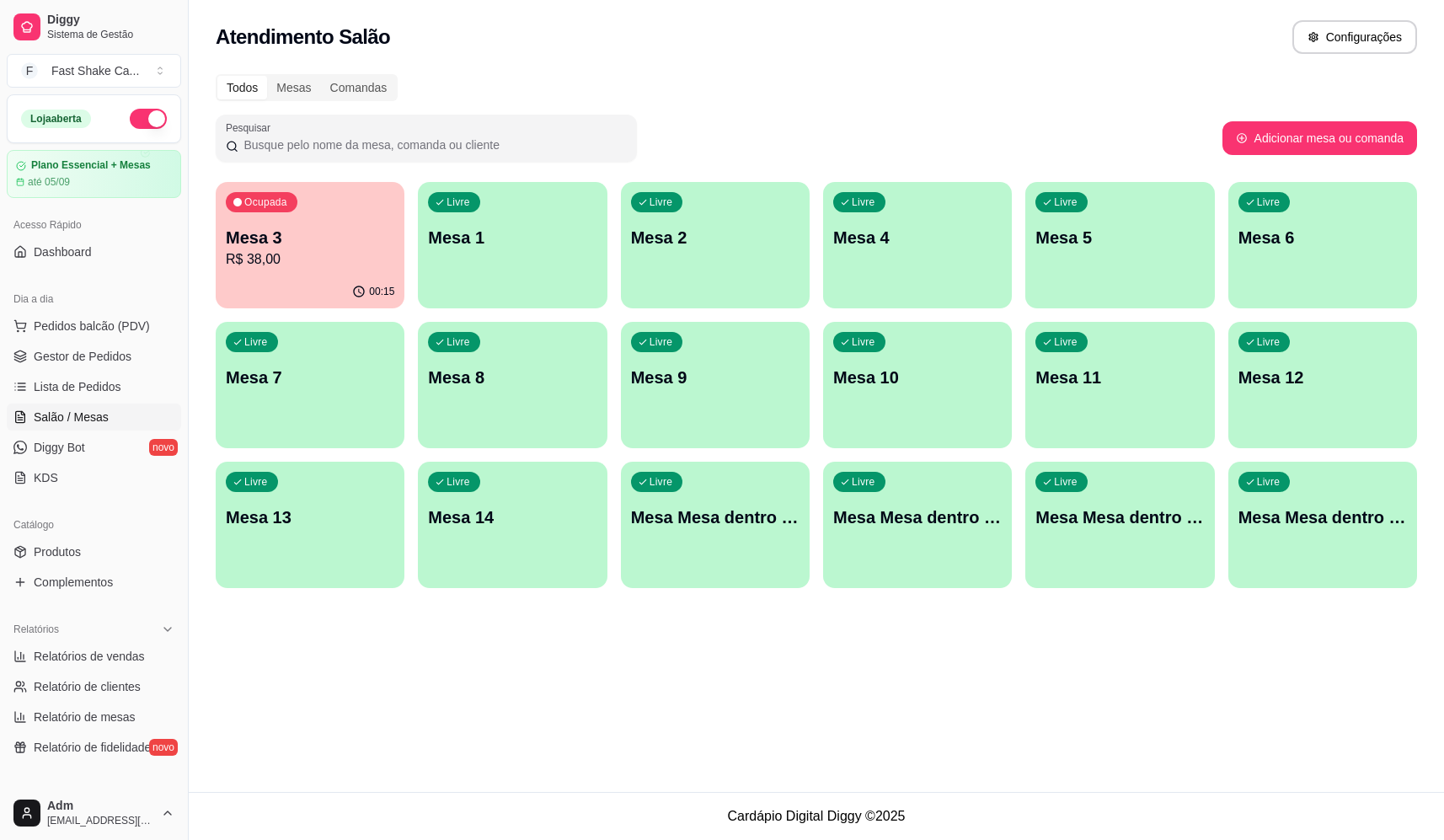
click at [1149, 256] on div "Livre Mesa 5" at bounding box center [1120, 235] width 189 height 106
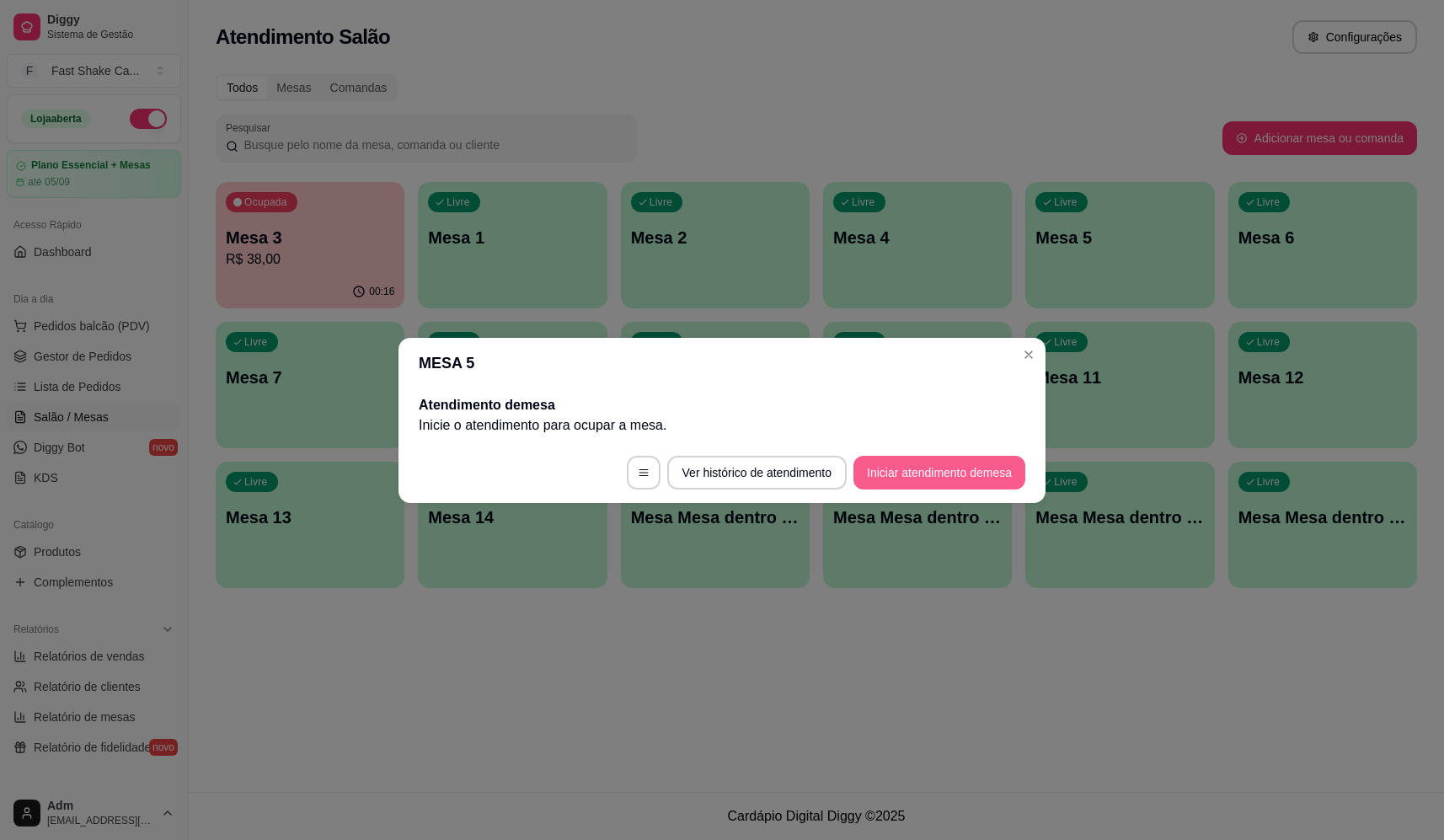
click at [956, 480] on button "Iniciar atendimento de mesa" at bounding box center [940, 472] width 172 height 34
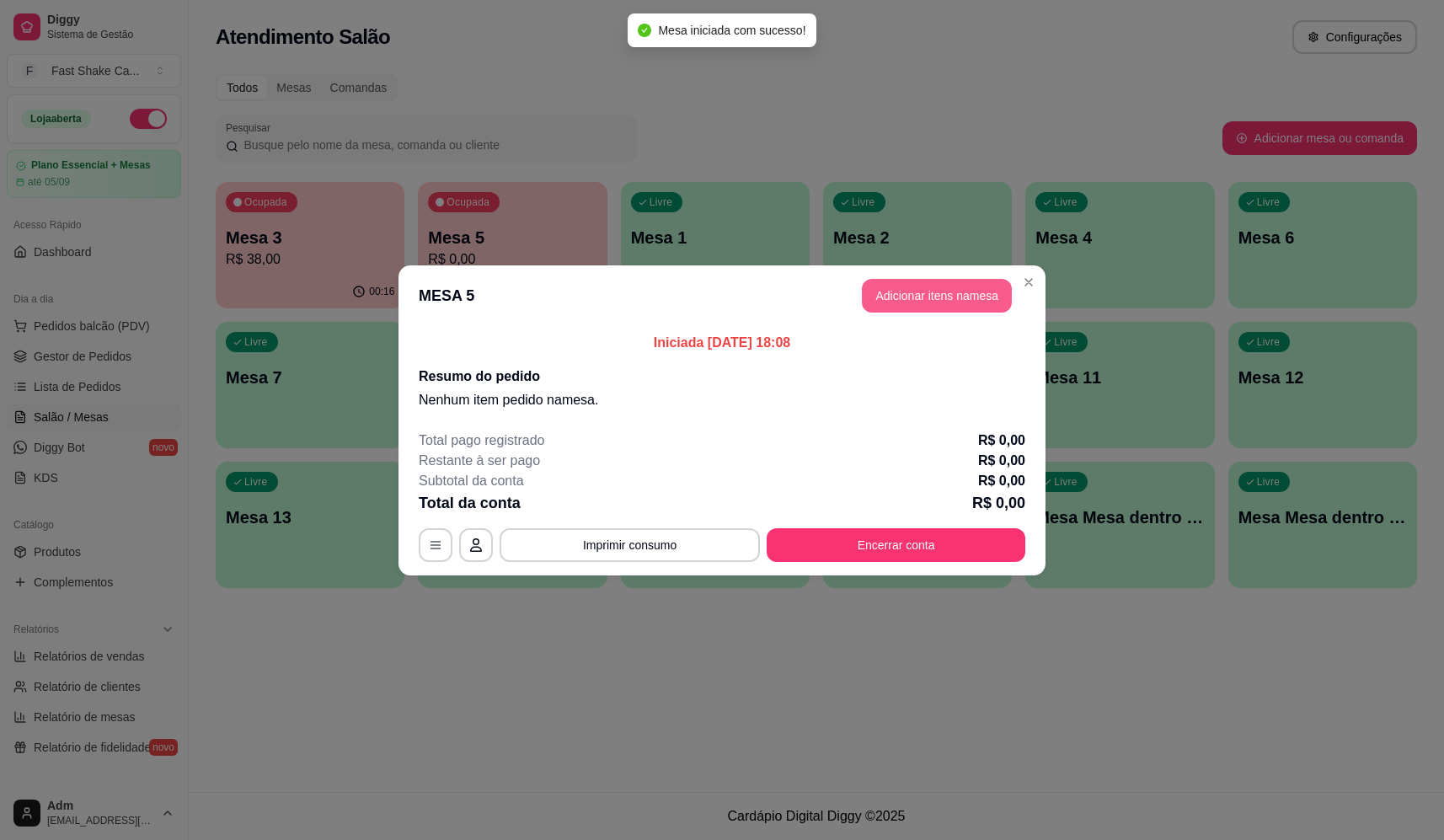
drag, startPoint x: 944, startPoint y: 275, endPoint x: 947, endPoint y: 292, distance: 17.3
click at [947, 292] on header "MESA 5 Adicionar itens na mesa" at bounding box center [722, 296] width 647 height 60
click at [947, 293] on button "Adicionar itens na mesa" at bounding box center [937, 296] width 150 height 34
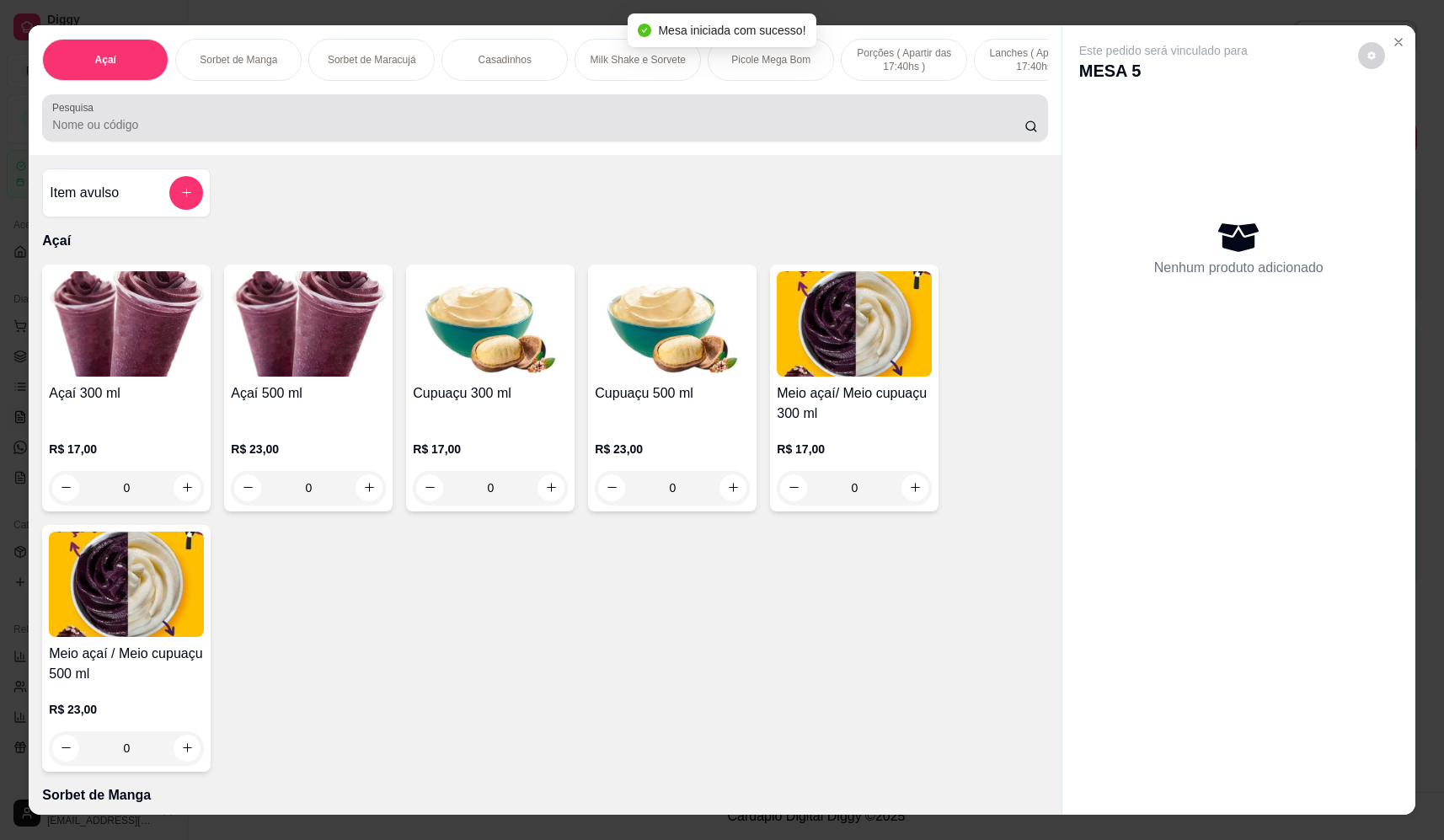
click at [574, 133] on input "Pesquisa" at bounding box center [538, 124] width 973 height 16
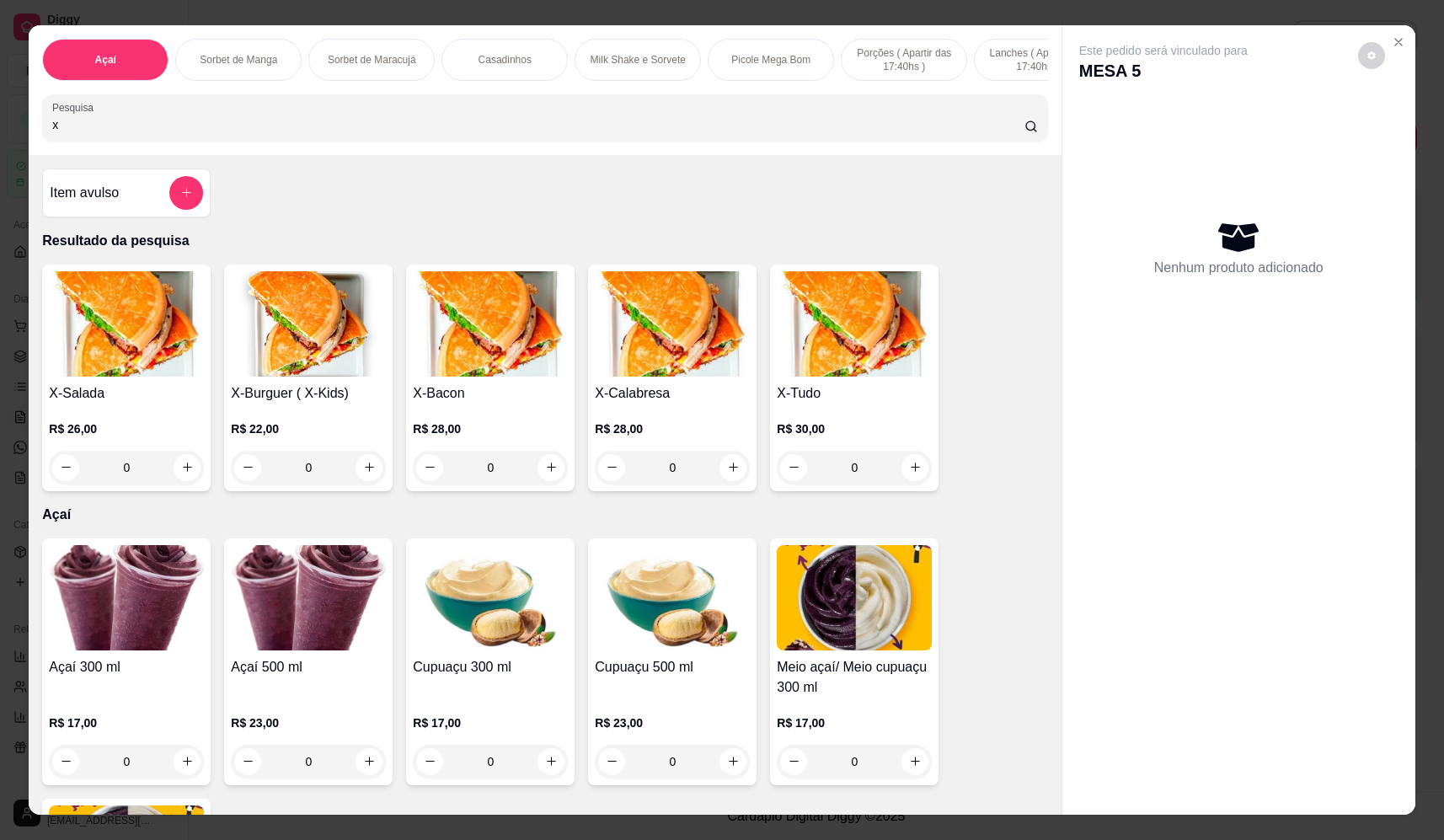
type input "x"
click at [912, 475] on div "0" at bounding box center [854, 468] width 155 height 34
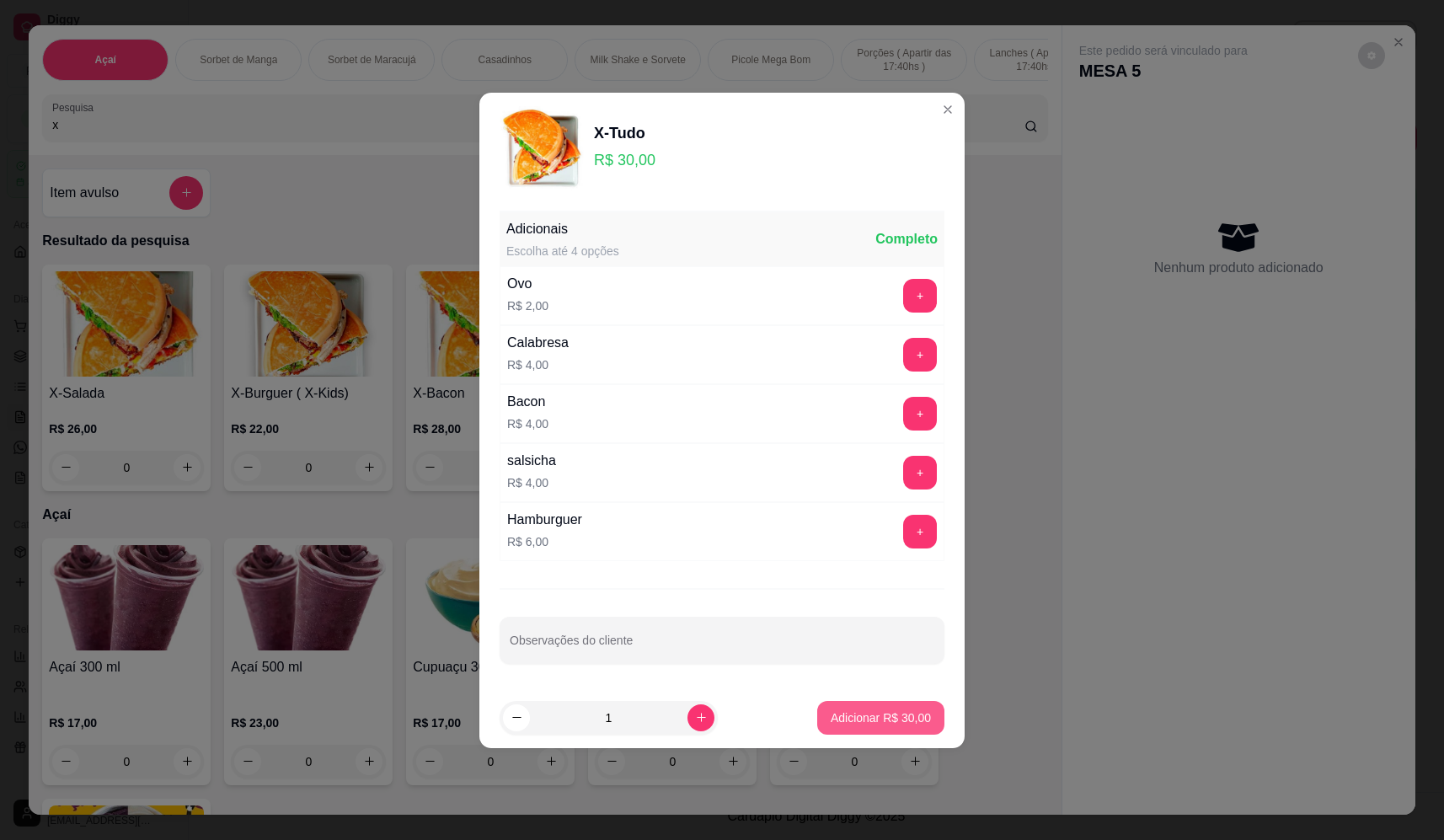
click at [906, 713] on p "Adicionar R$ 30,00" at bounding box center [881, 717] width 101 height 16
type input "1"
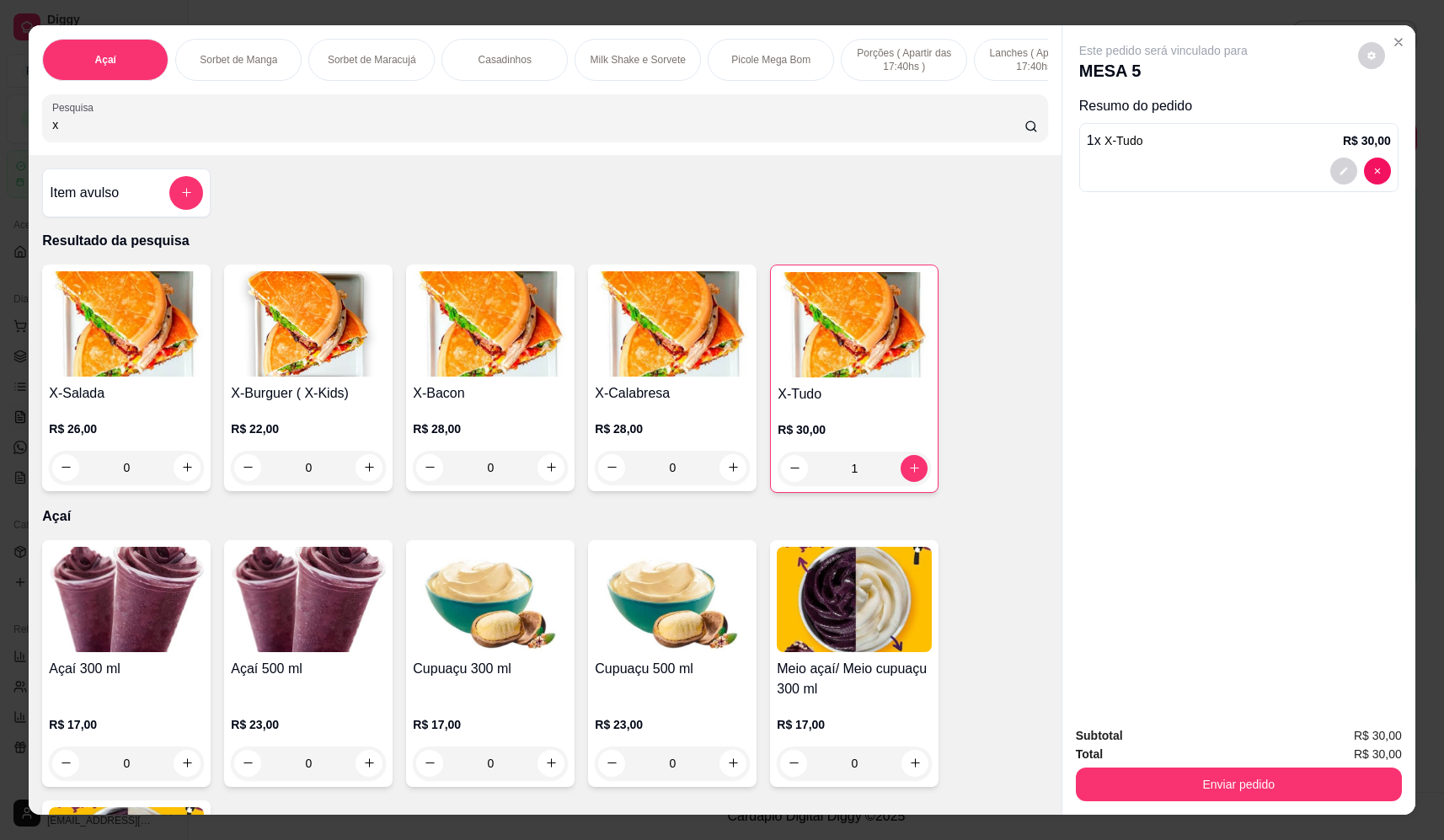
drag, startPoint x: 178, startPoint y: 123, endPoint x: -48, endPoint y: 149, distance: 227.5
click at [0, 149] on html "Diggy Sistema de Gestão F Fast Shake Ca ... Loja aberta Plano Essencial + Mesas…" at bounding box center [722, 420] width 1444 height 840
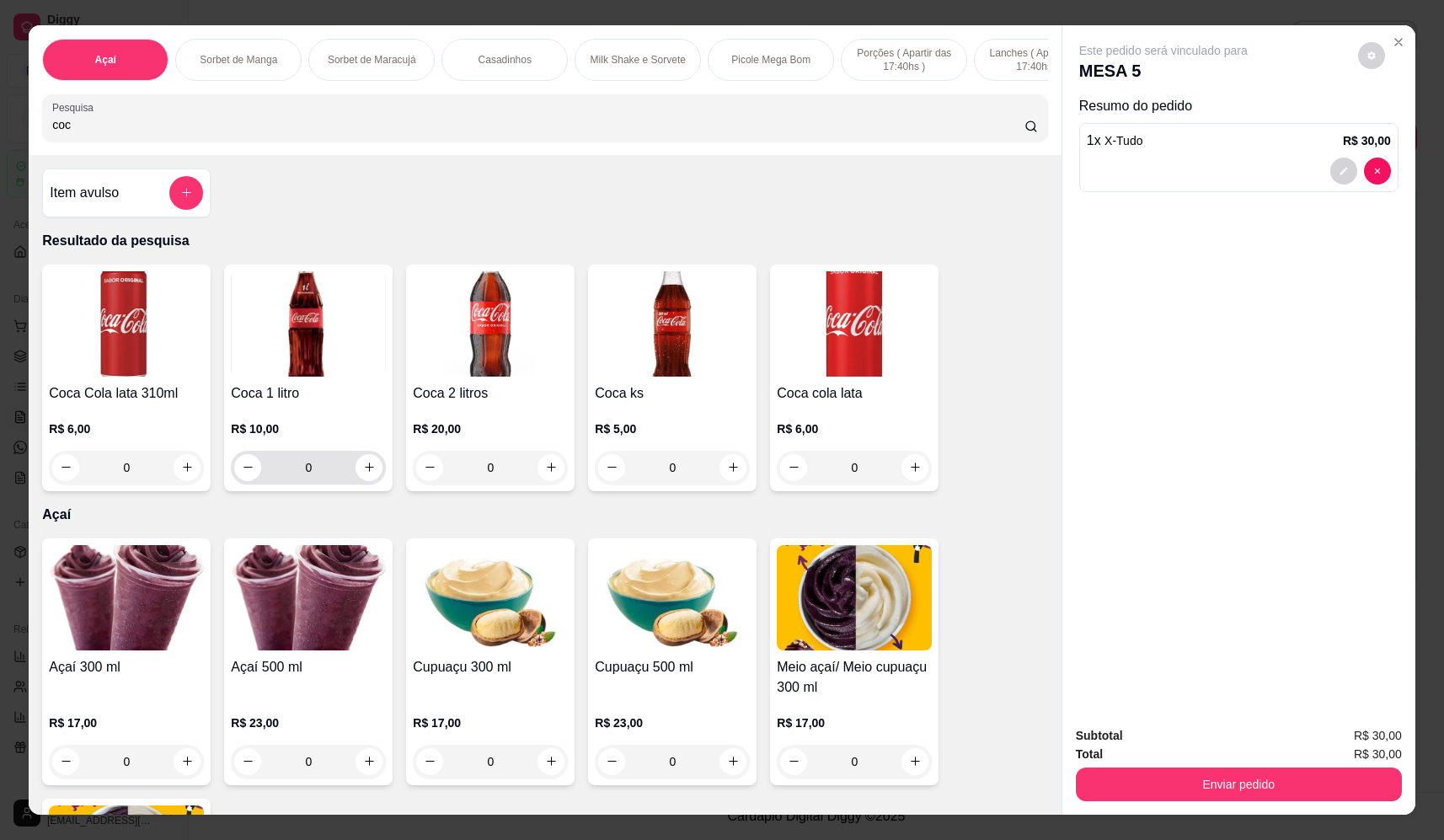
type input "coc"
click at [356, 481] on button "increase-product-quantity" at bounding box center [369, 467] width 27 height 27
type input "1"
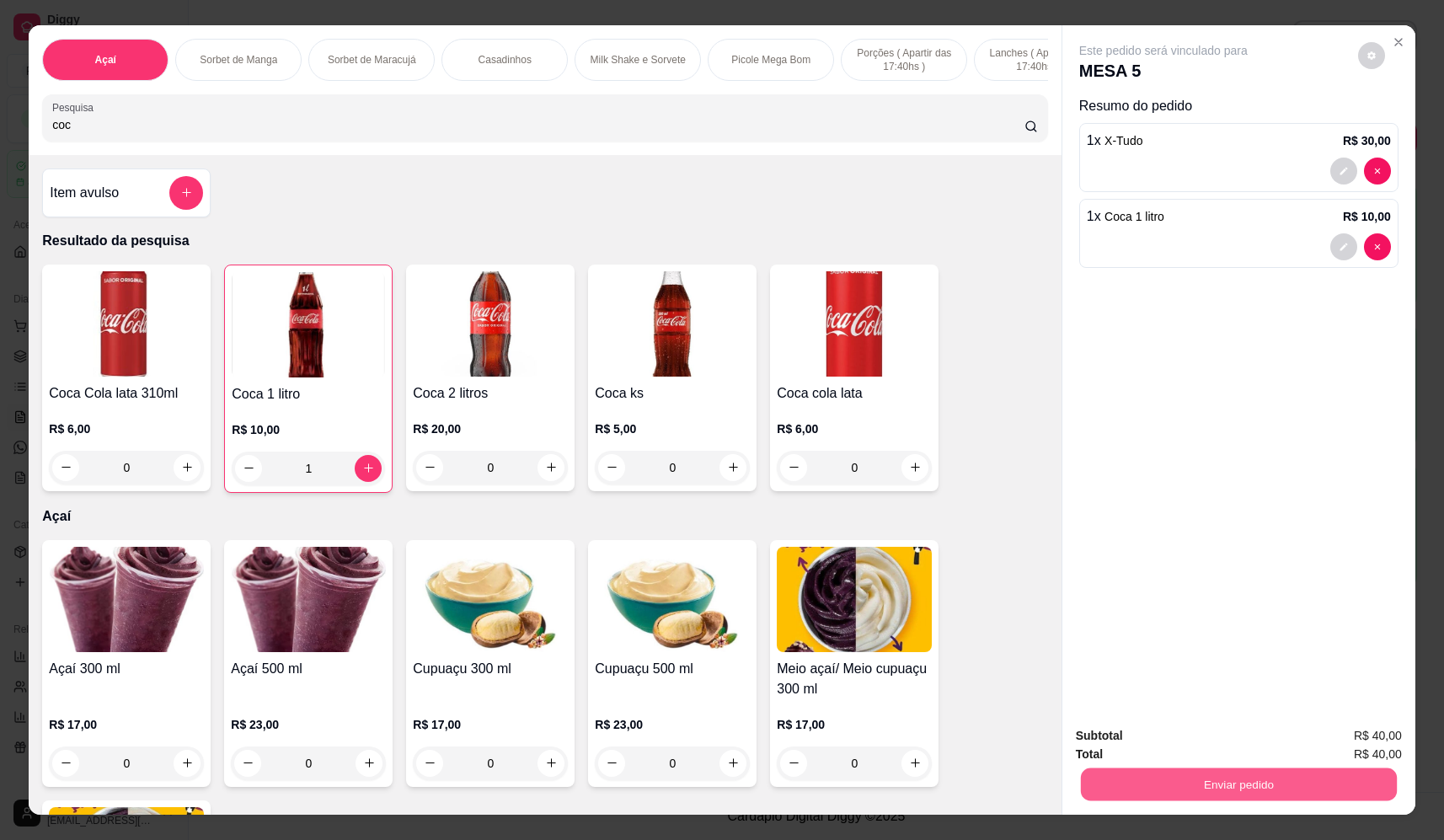
click at [1151, 774] on button "Enviar pedido" at bounding box center [1238, 785] width 316 height 33
click at [1187, 727] on button "Não registrar e enviar pedido" at bounding box center [1183, 743] width 176 height 32
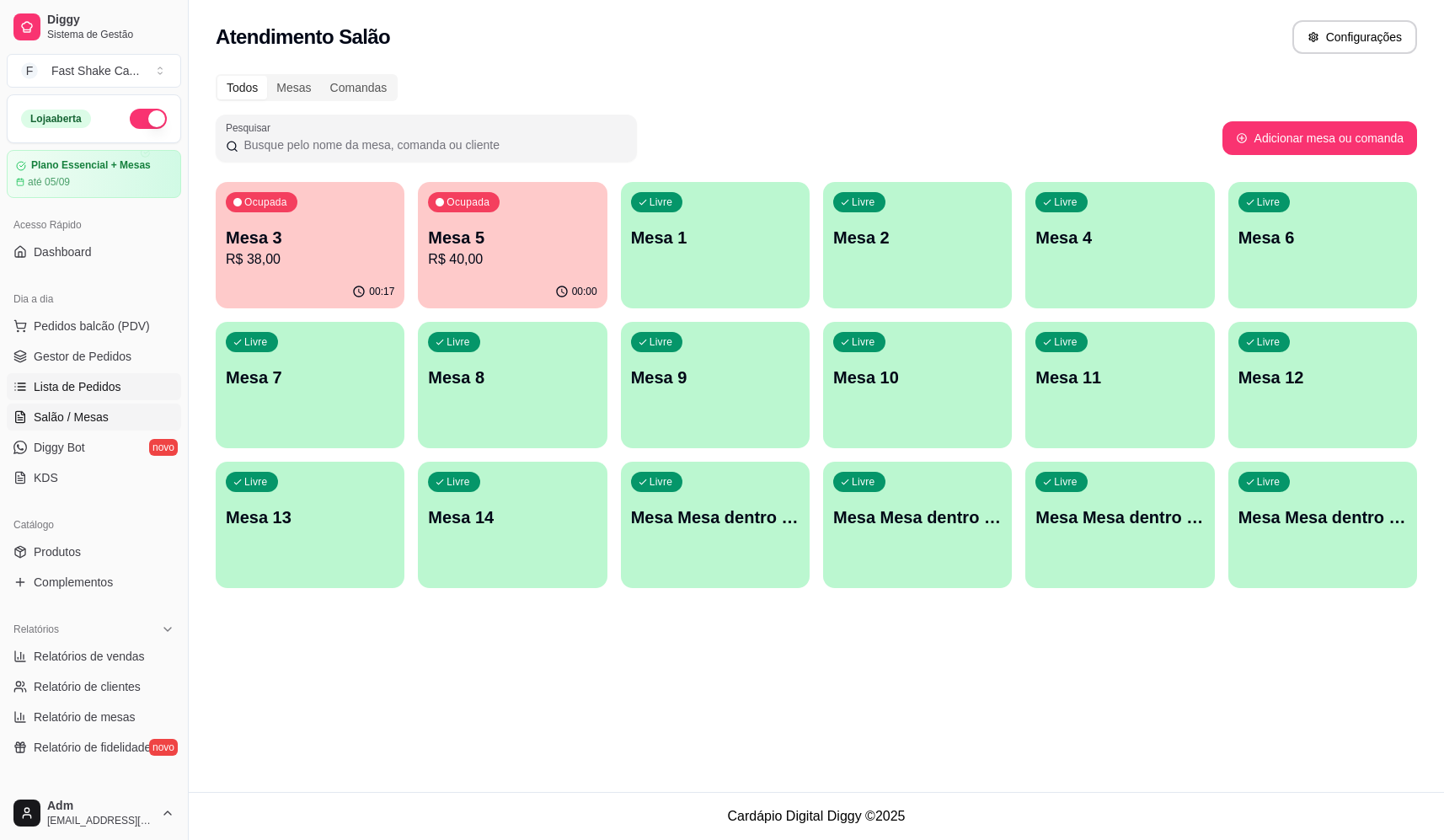
click at [78, 386] on span "Lista de Pedidos" at bounding box center [78, 386] width 88 height 16
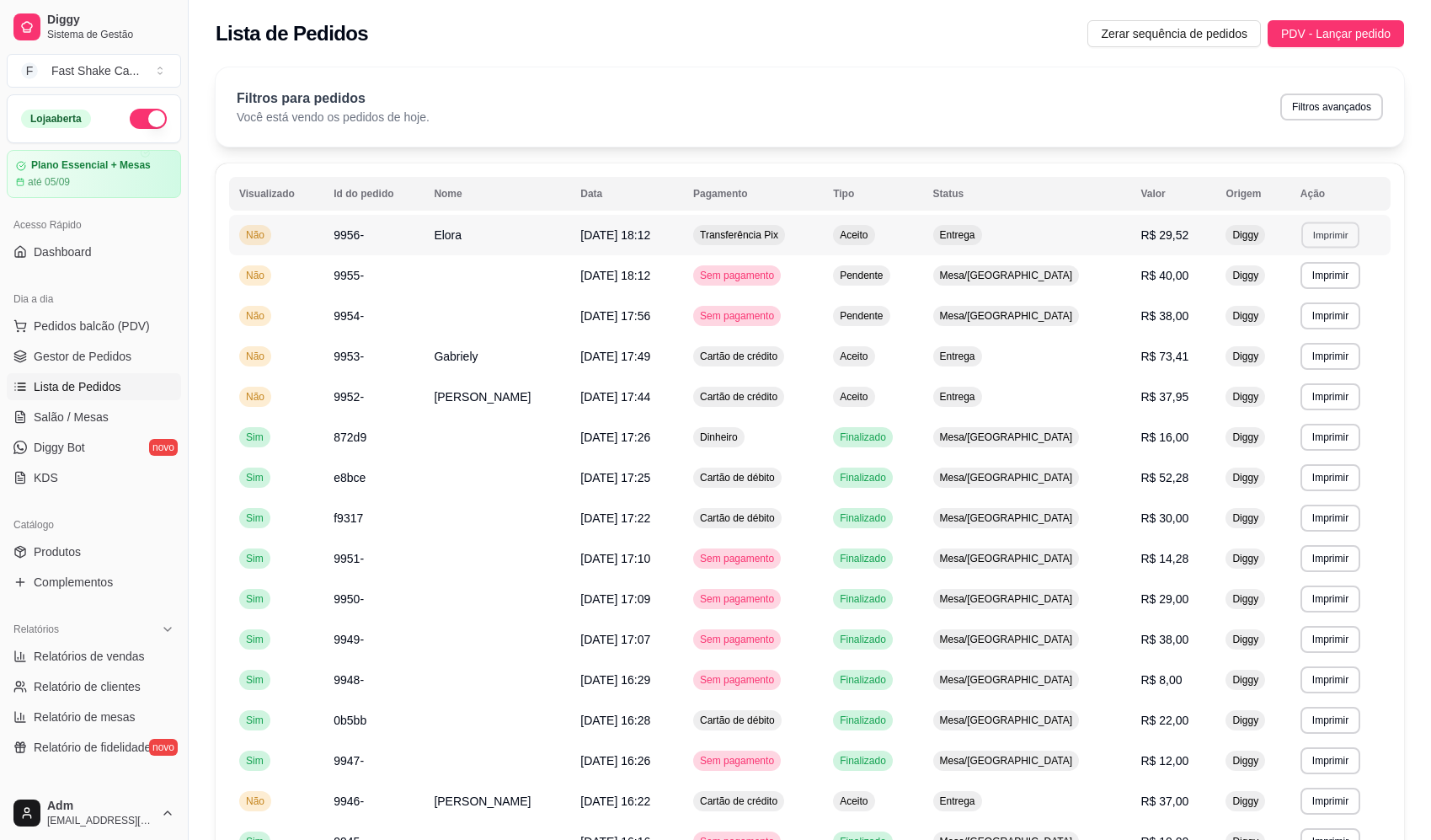
click at [1321, 238] on button "Imprimir" at bounding box center [1331, 234] width 59 height 27
click at [1288, 369] on button "COZINHA AÇAI" at bounding box center [1290, 361] width 124 height 27
click at [1330, 232] on button "Imprimir" at bounding box center [1331, 234] width 59 height 27
click at [1298, 365] on button "COZINHA AÇAI" at bounding box center [1290, 361] width 128 height 27
click at [90, 411] on span "Salão / Mesas" at bounding box center [71, 417] width 75 height 16
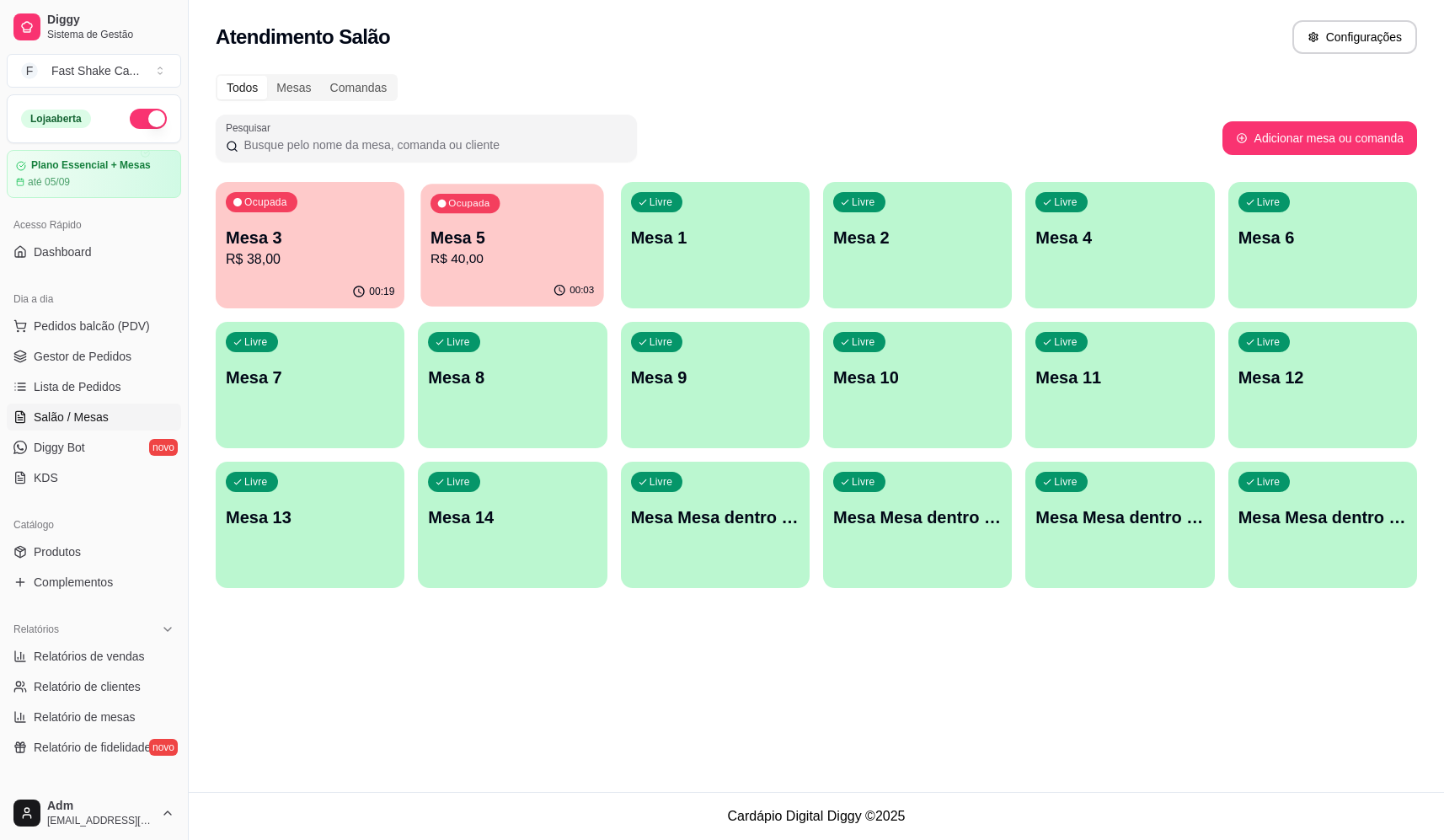
click at [503, 245] on p "Mesa 5" at bounding box center [512, 238] width 164 height 23
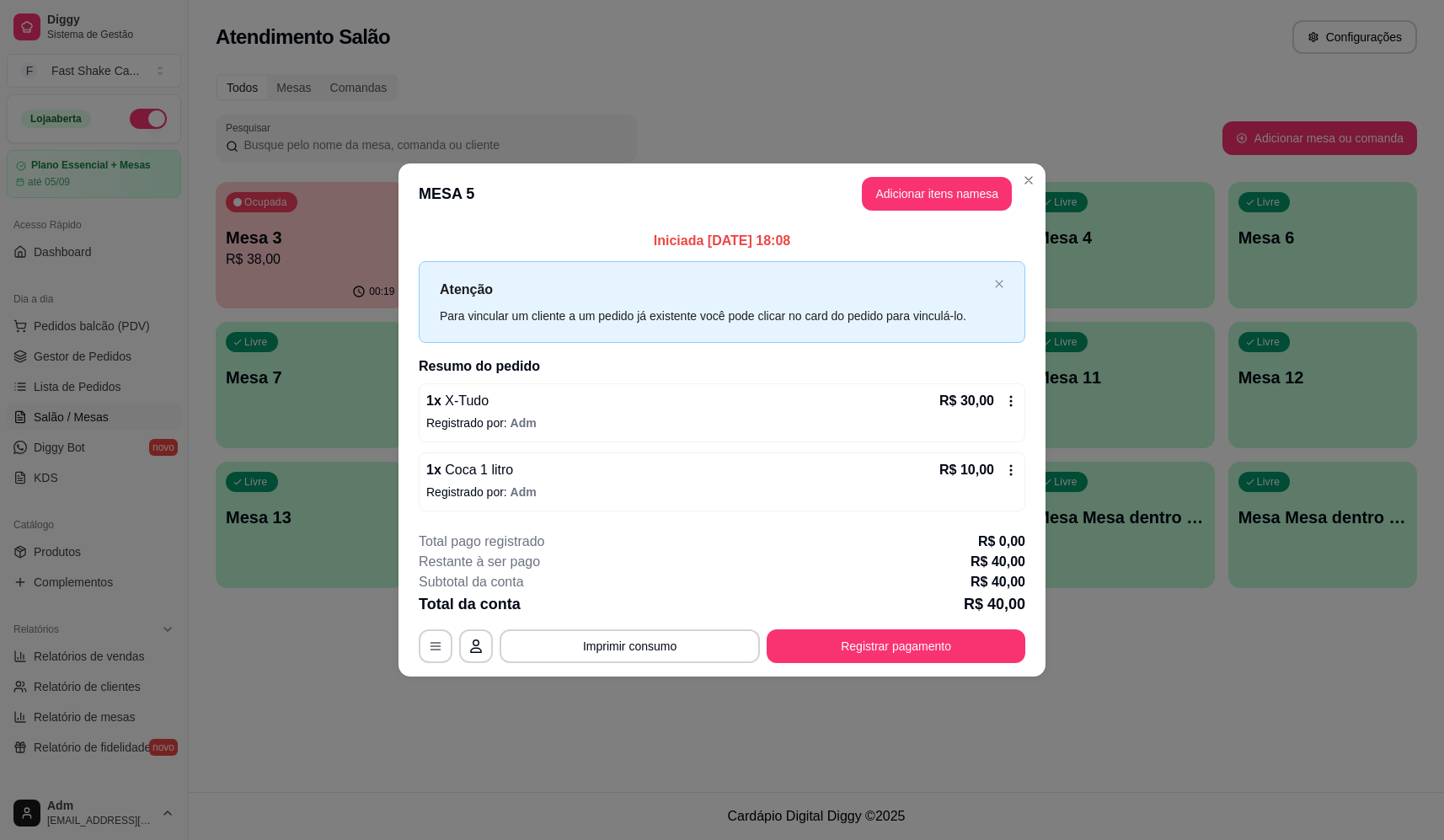
click at [931, 181] on button "Adicionar itens na mesa" at bounding box center [937, 193] width 150 height 34
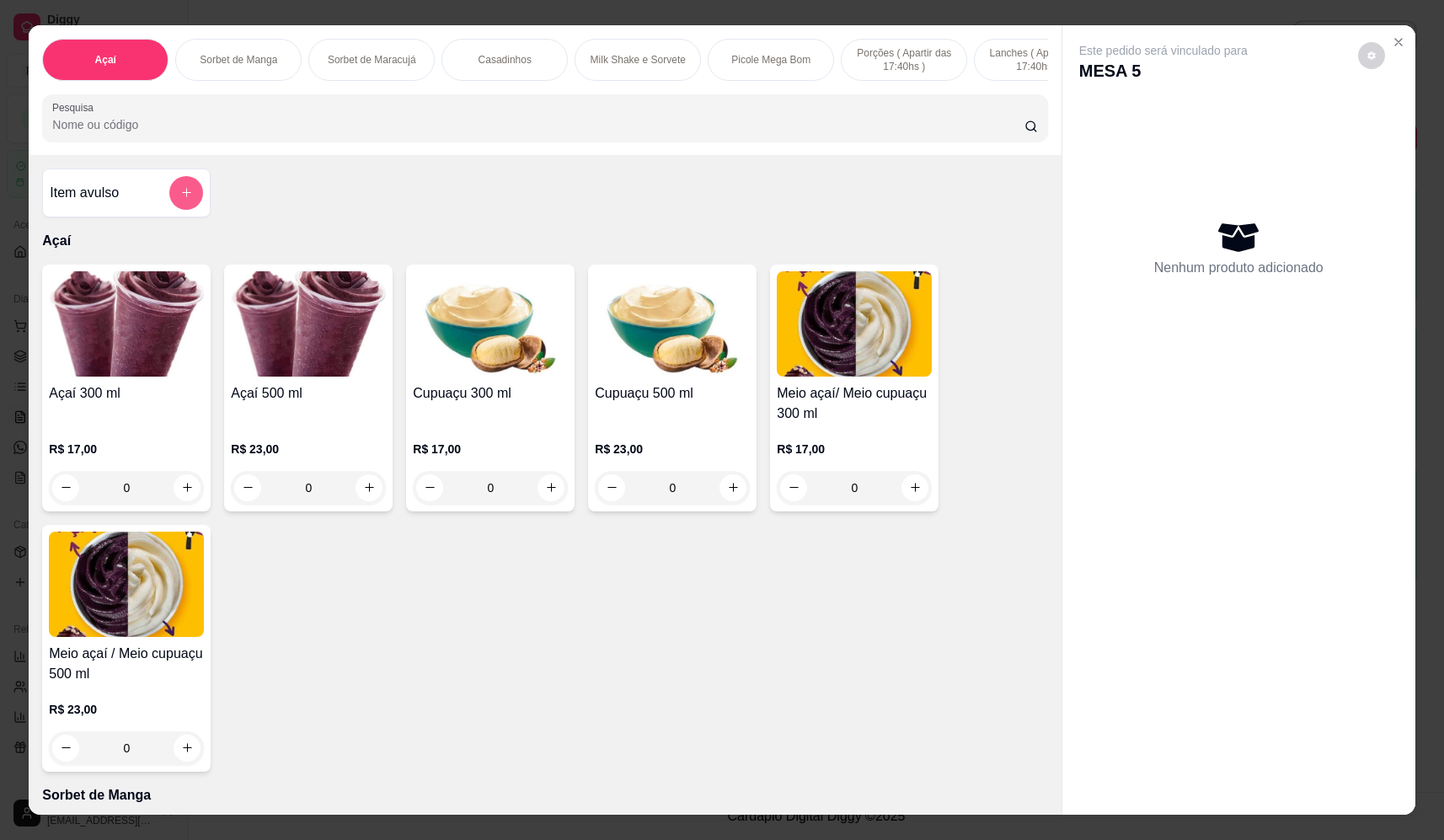
click at [171, 205] on button "add-separate-item" at bounding box center [186, 192] width 34 height 34
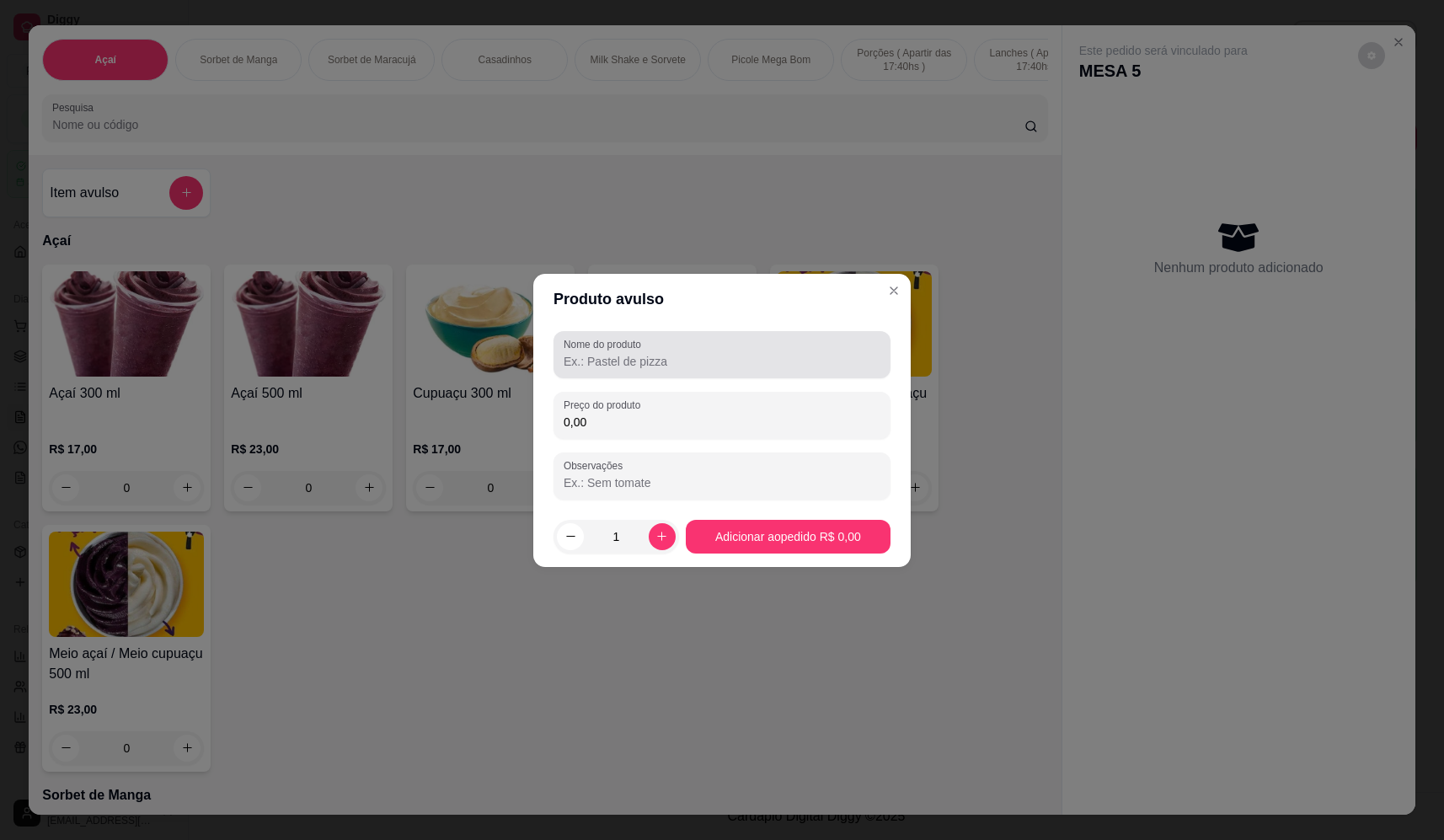
click at [835, 353] on input "Nome do produto" at bounding box center [722, 361] width 317 height 16
type input "sorvete"
click at [771, 396] on div "Preço do produto 0,00" at bounding box center [722, 415] width 337 height 48
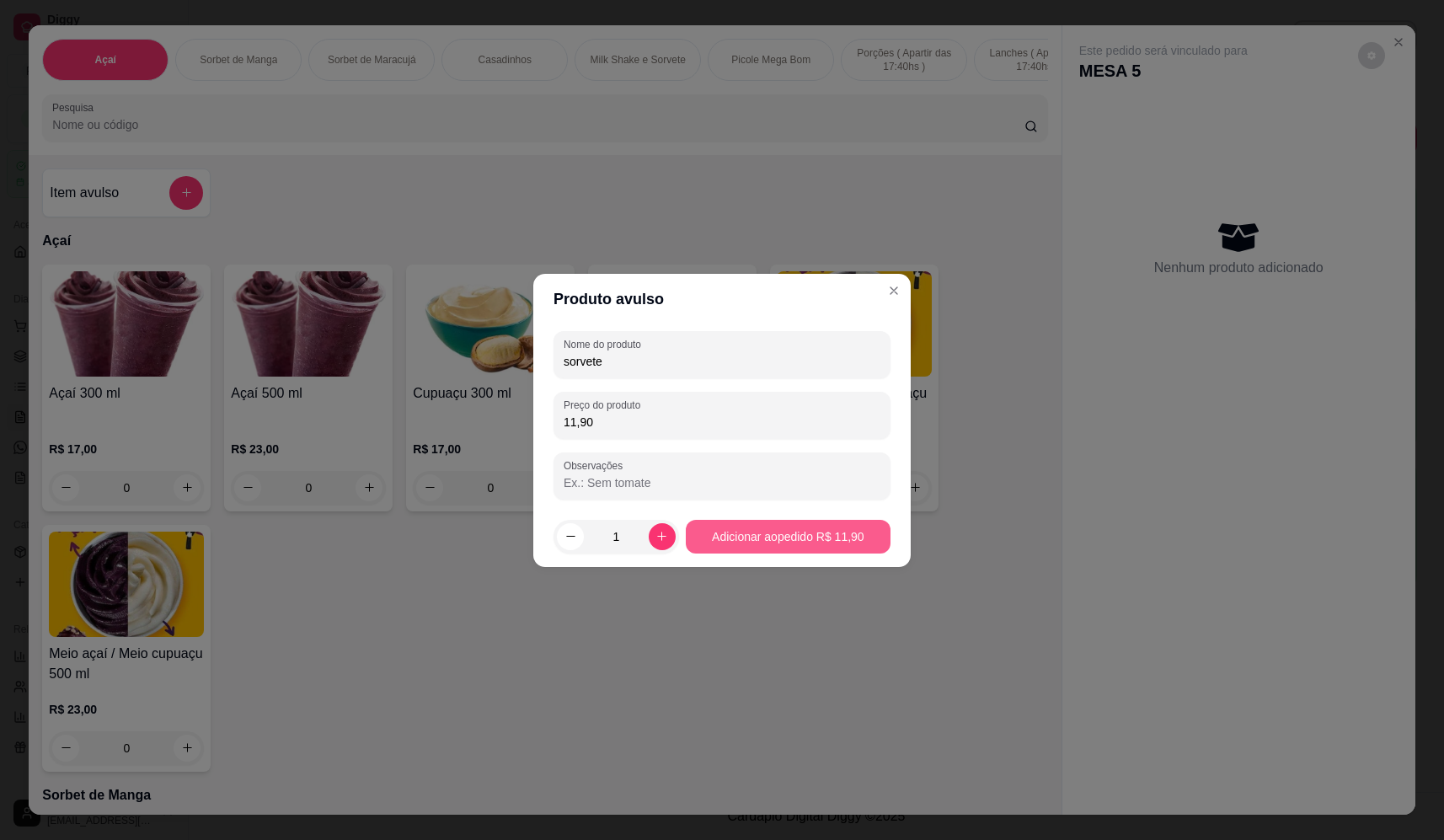
type input "11,90"
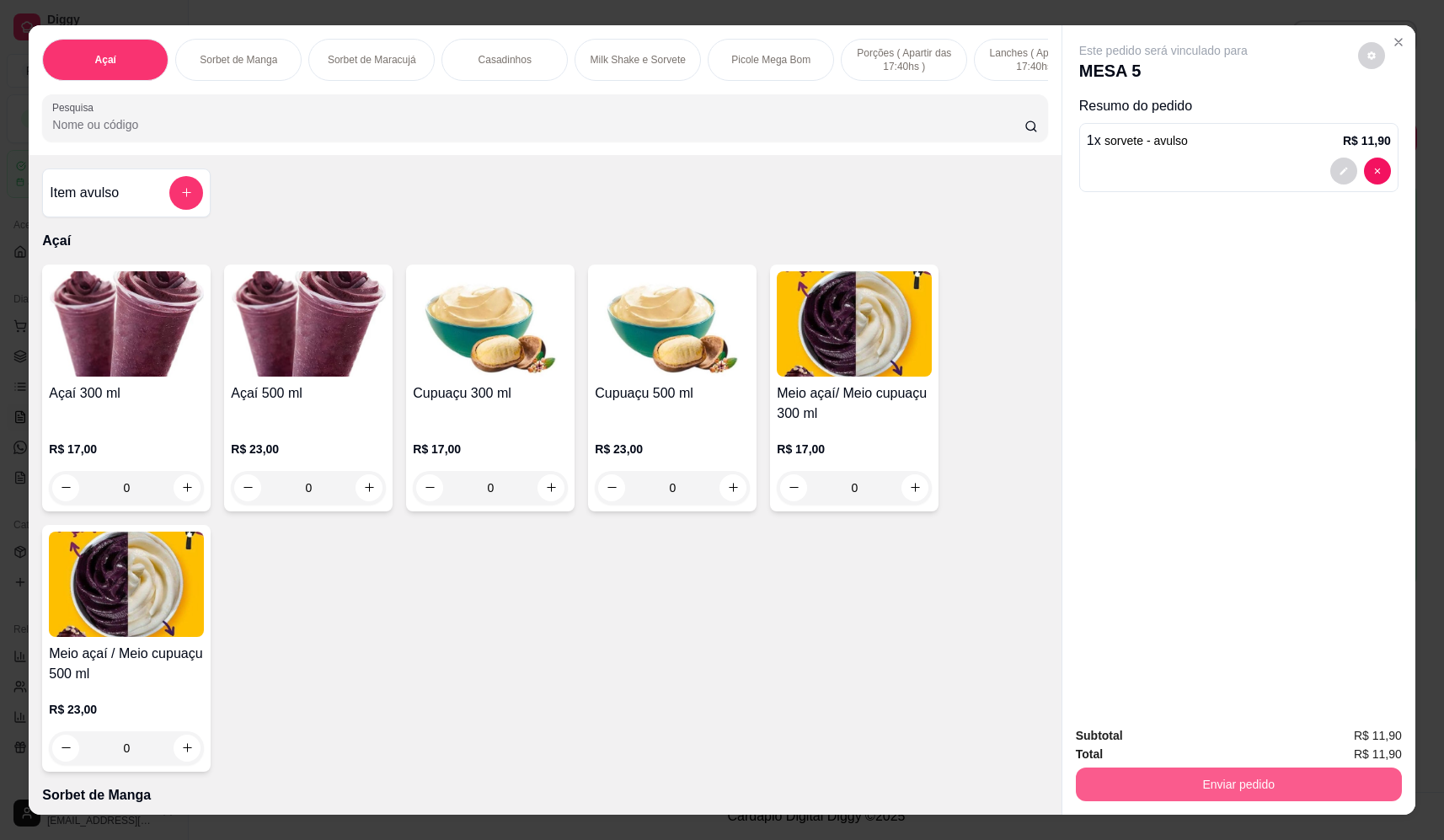
click at [1245, 786] on button "Enviar pedido" at bounding box center [1239, 784] width 326 height 34
click at [1194, 725] on div "Deseja registrar o cliente que fez esse pedido? Essa é uma forma de identificar…" at bounding box center [1233, 722] width 288 height 72
click at [1183, 742] on button "Não registrar e enviar pedido" at bounding box center [1183, 743] width 176 height 32
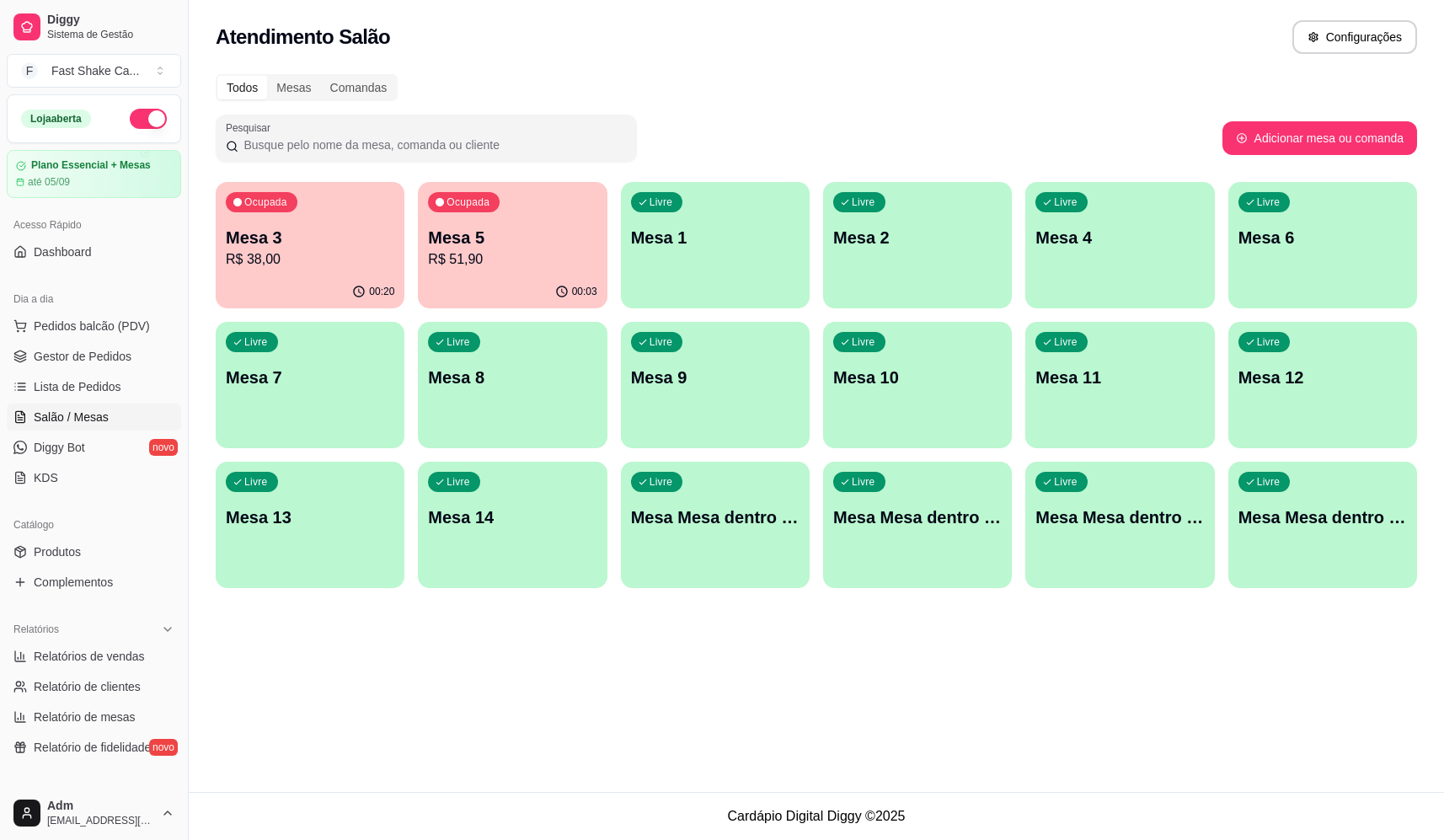
click at [997, 133] on div "Pesquisar" at bounding box center [719, 138] width 1007 height 48
click at [924, 268] on div "Livre Mesa 2" at bounding box center [918, 235] width 189 height 106
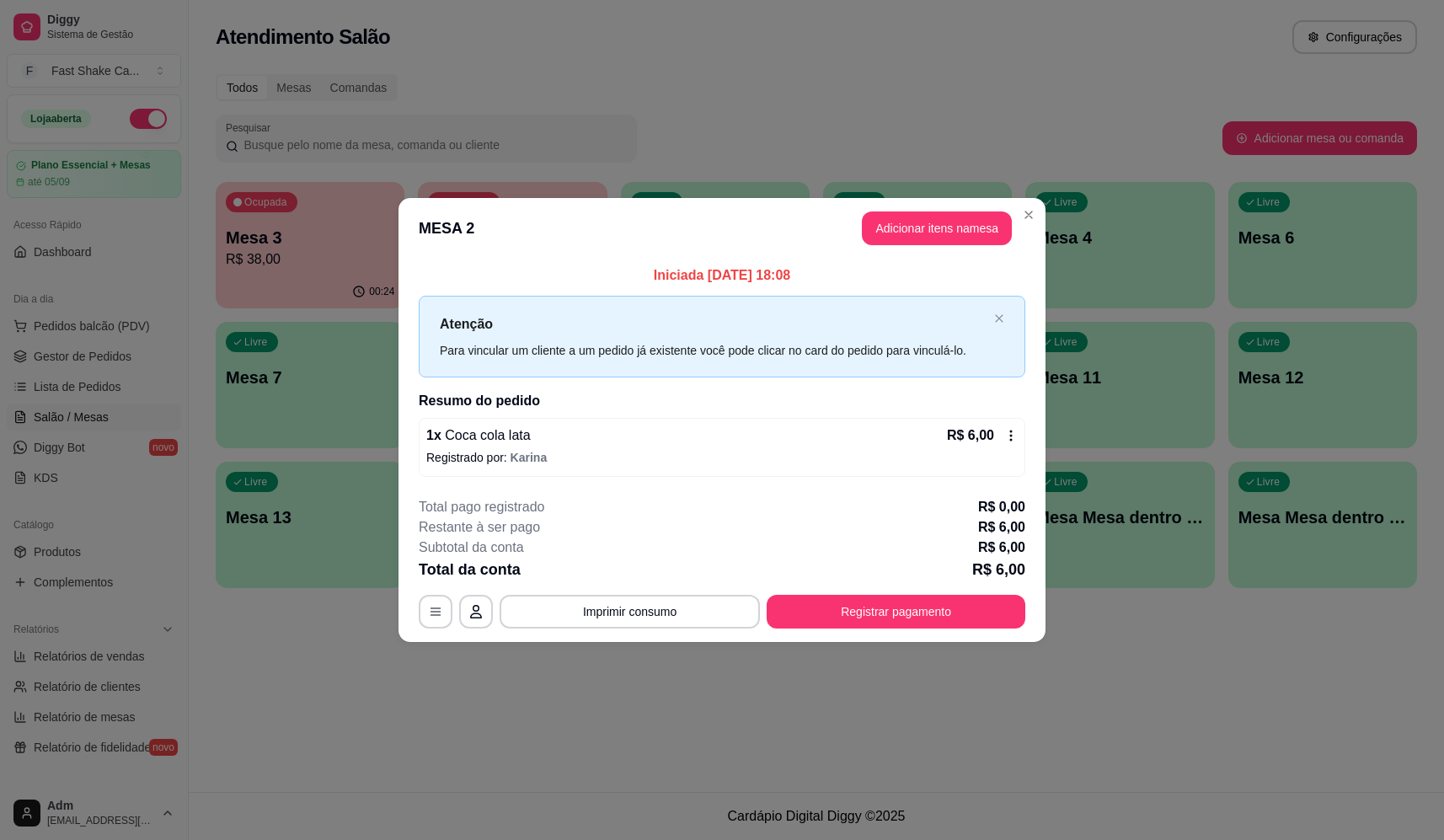
click at [544, 443] on div "1 x Coca cola lata R$ 6,00" at bounding box center [722, 436] width 591 height 20
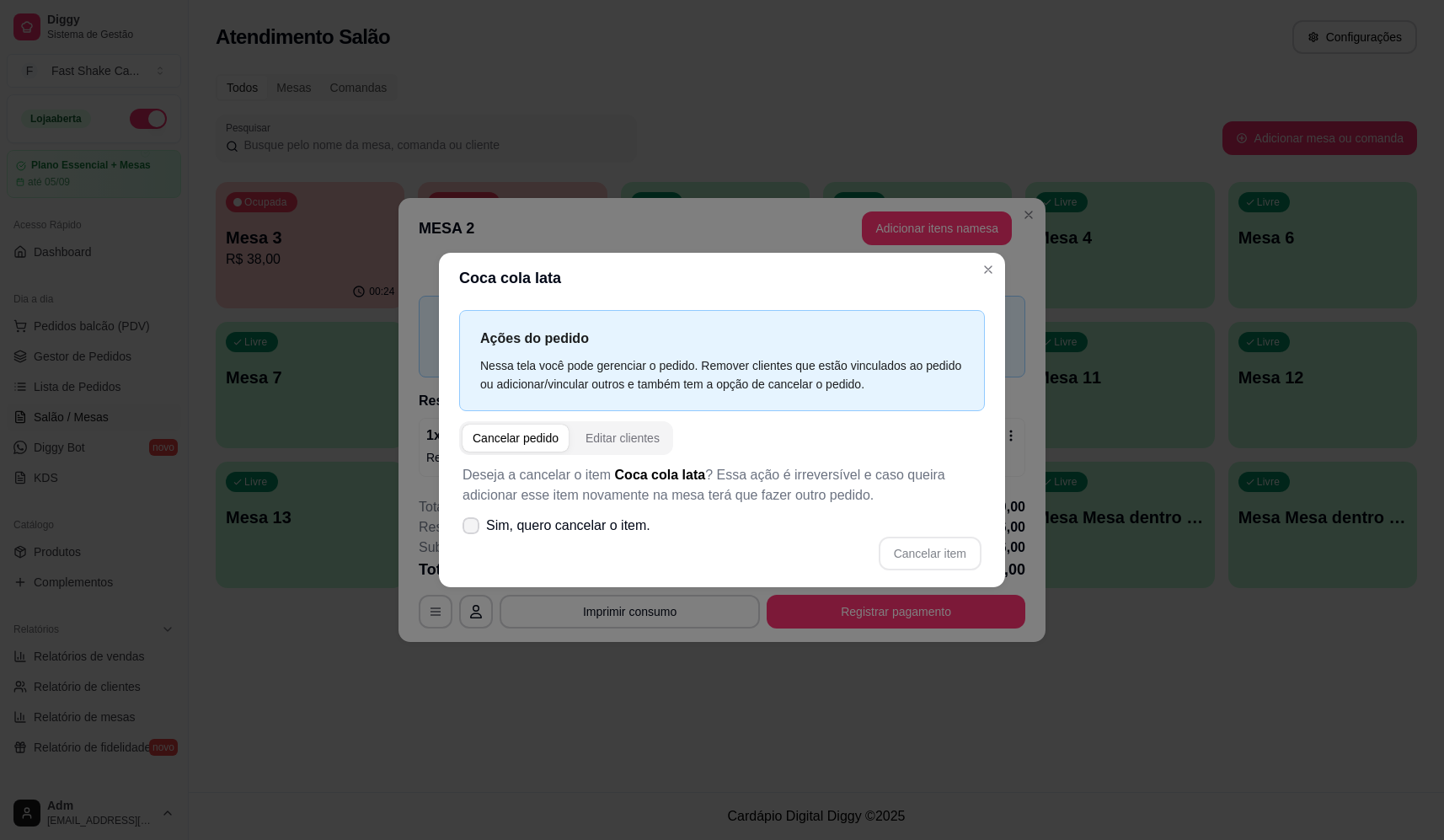
click at [535, 535] on span "Sim, quero cancelar o item." at bounding box center [568, 526] width 165 height 20
click at [473, 535] on input "Sim, quero cancelar o item." at bounding box center [468, 533] width 11 height 11
checkbox input "true"
click at [927, 575] on div "Deseja a cancelar o item Coca cola lata ? Essa ação é irreversível e caso queir…" at bounding box center [722, 517] width 526 height 125
click at [931, 557] on button "Cancelar item" at bounding box center [930, 554] width 101 height 33
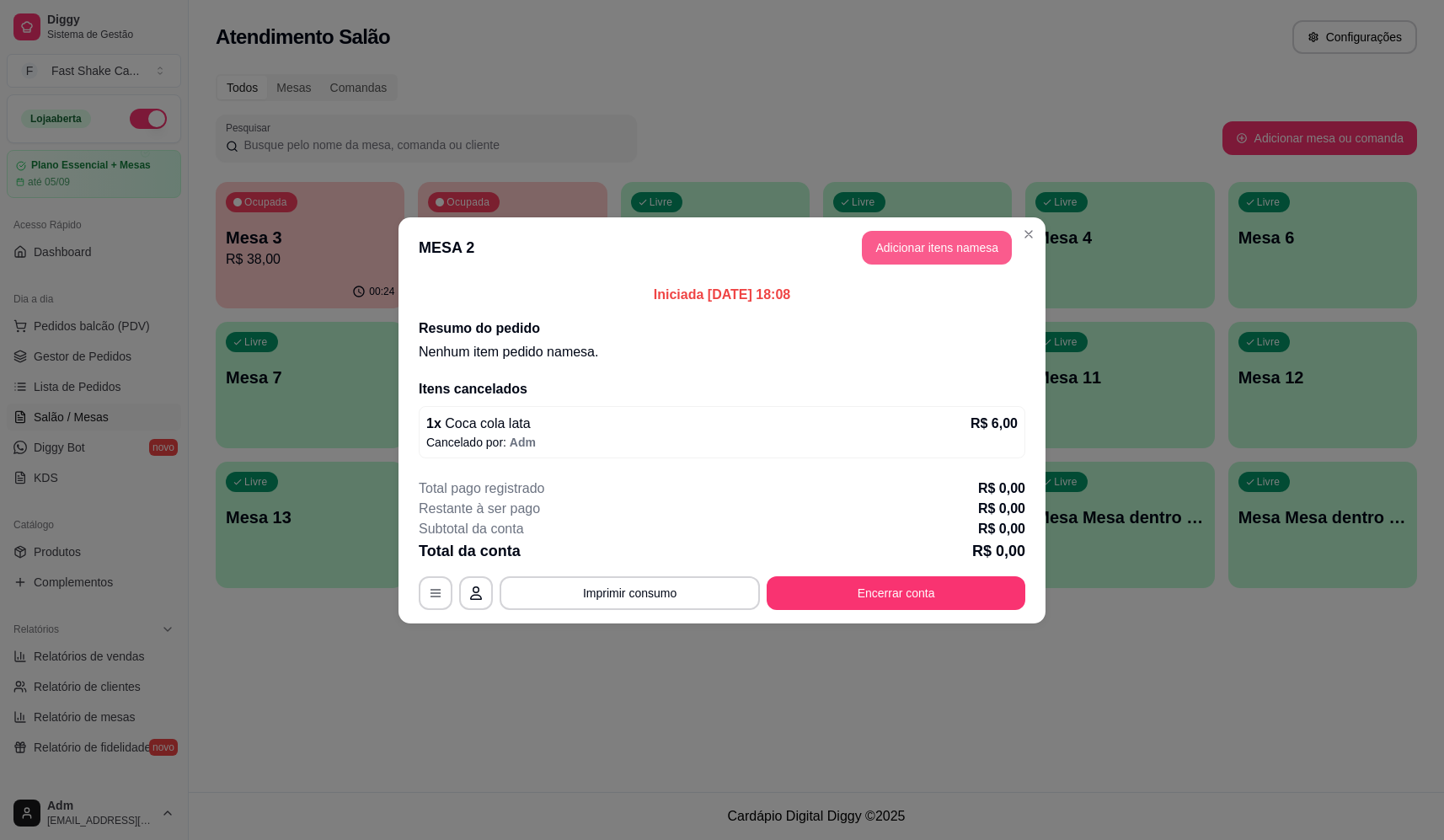
click at [912, 253] on button "Adicionar itens na mesa" at bounding box center [937, 247] width 150 height 34
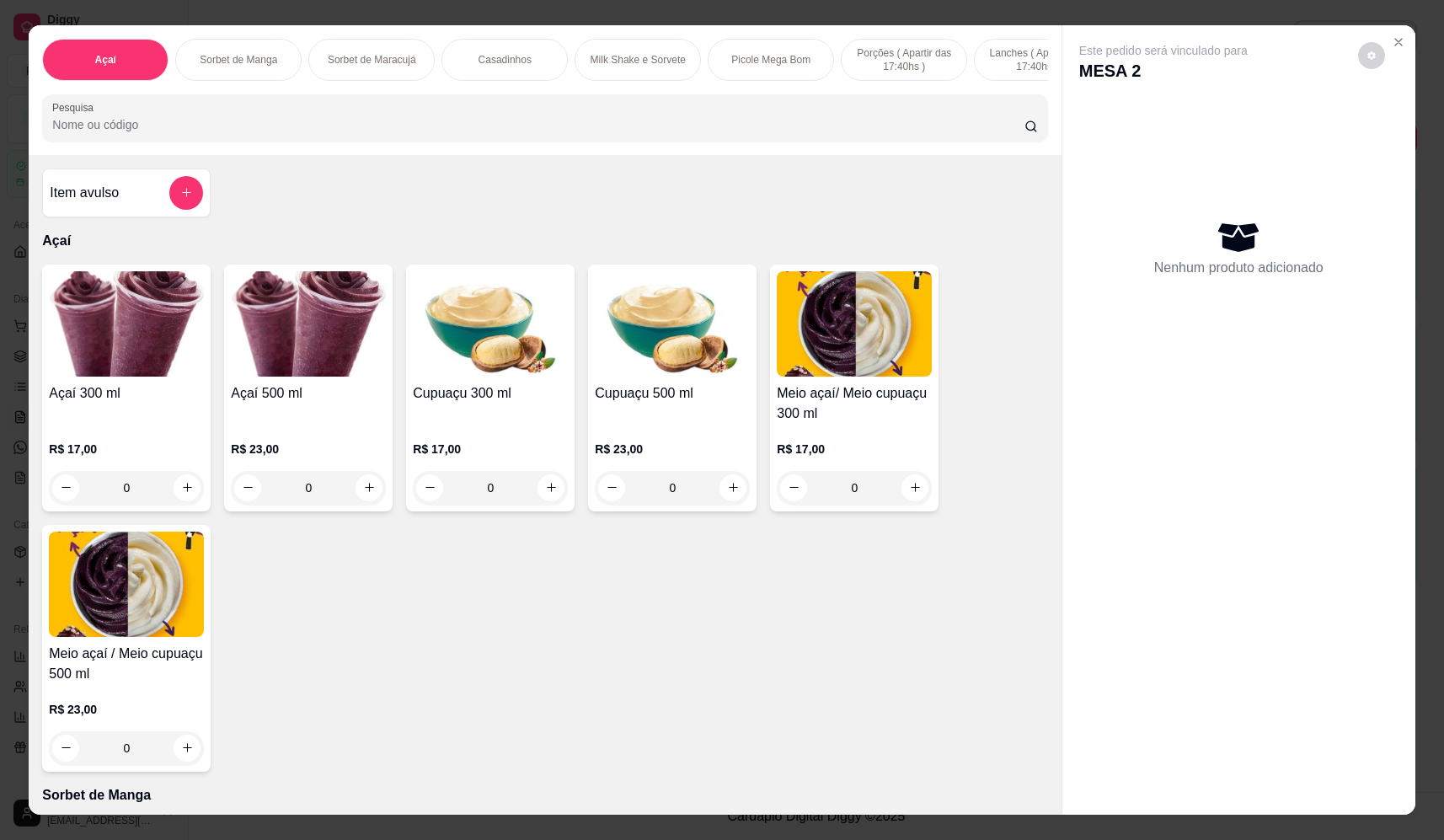
click at [551, 133] on input "Pesquisa" at bounding box center [538, 124] width 973 height 16
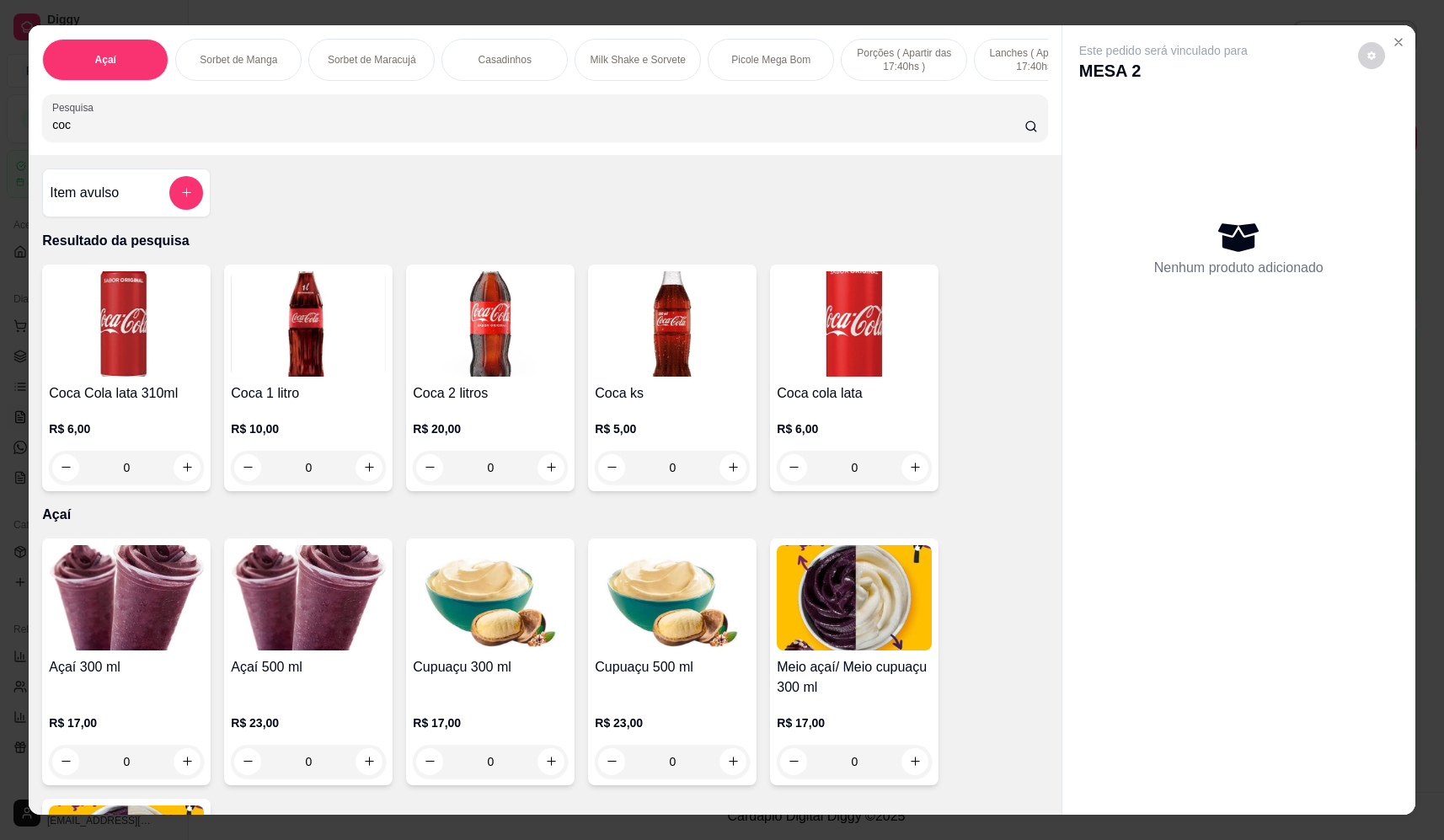
type input "coc"
click at [365, 472] on icon "increase-product-quantity" at bounding box center [369, 467] width 8 height 8
type input "1"
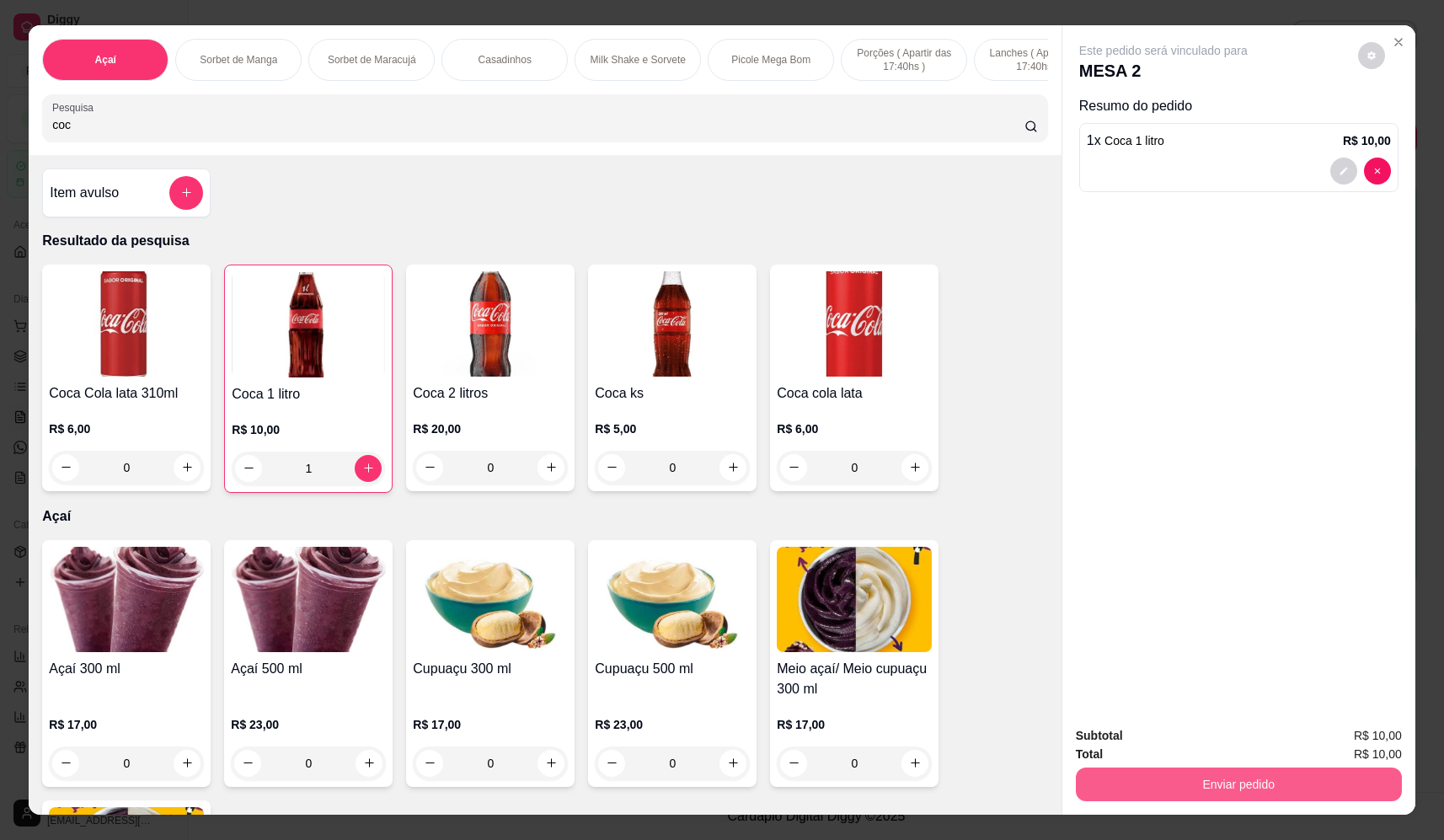
click at [1146, 794] on button "Enviar pedido" at bounding box center [1239, 784] width 326 height 34
click at [1144, 752] on button "Não registrar e enviar pedido" at bounding box center [1183, 743] width 176 height 32
